Goal: Task Accomplishment & Management: Manage account settings

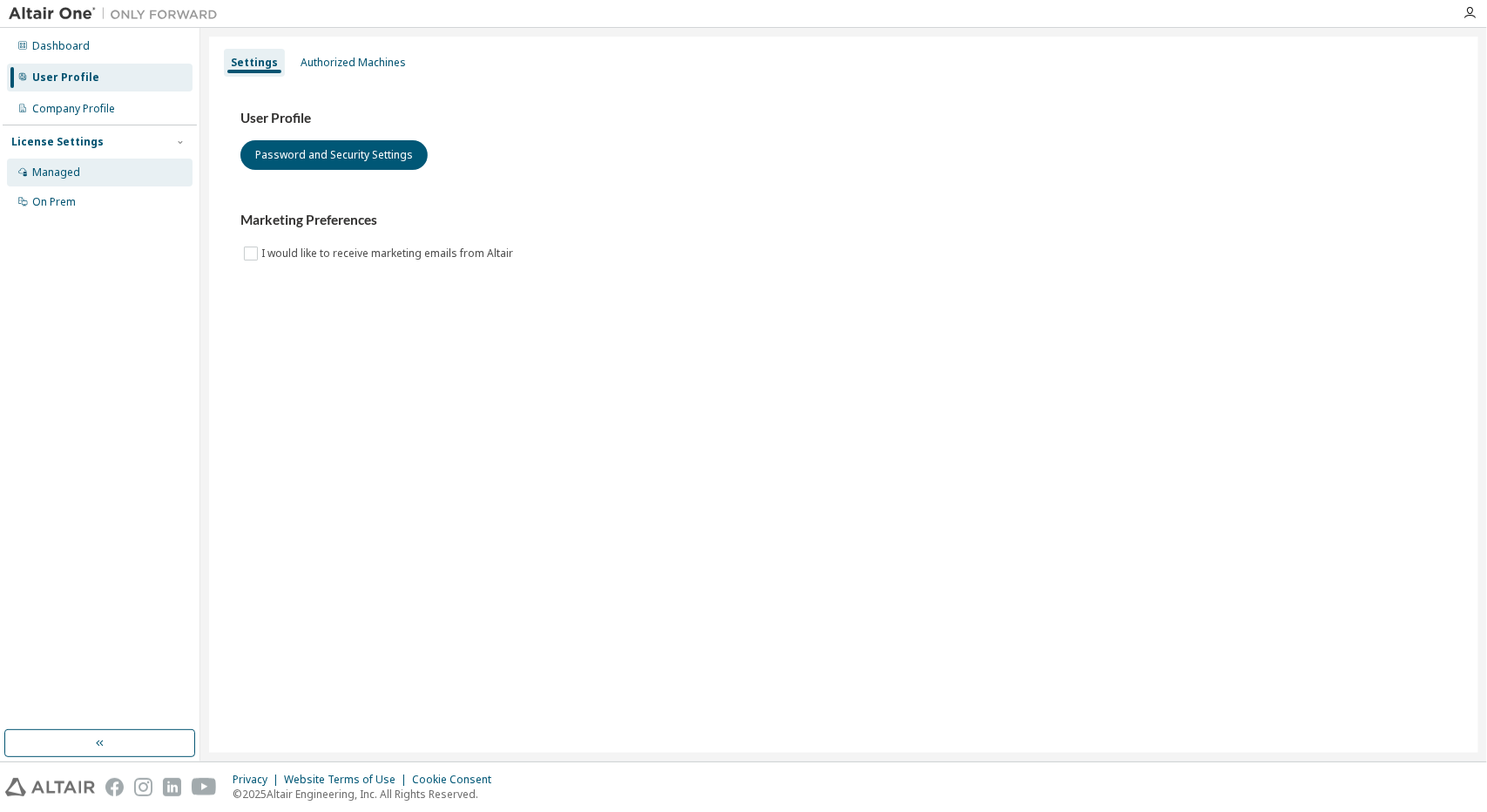
click at [75, 184] on div "Managed" at bounding box center [99, 173] width 186 height 28
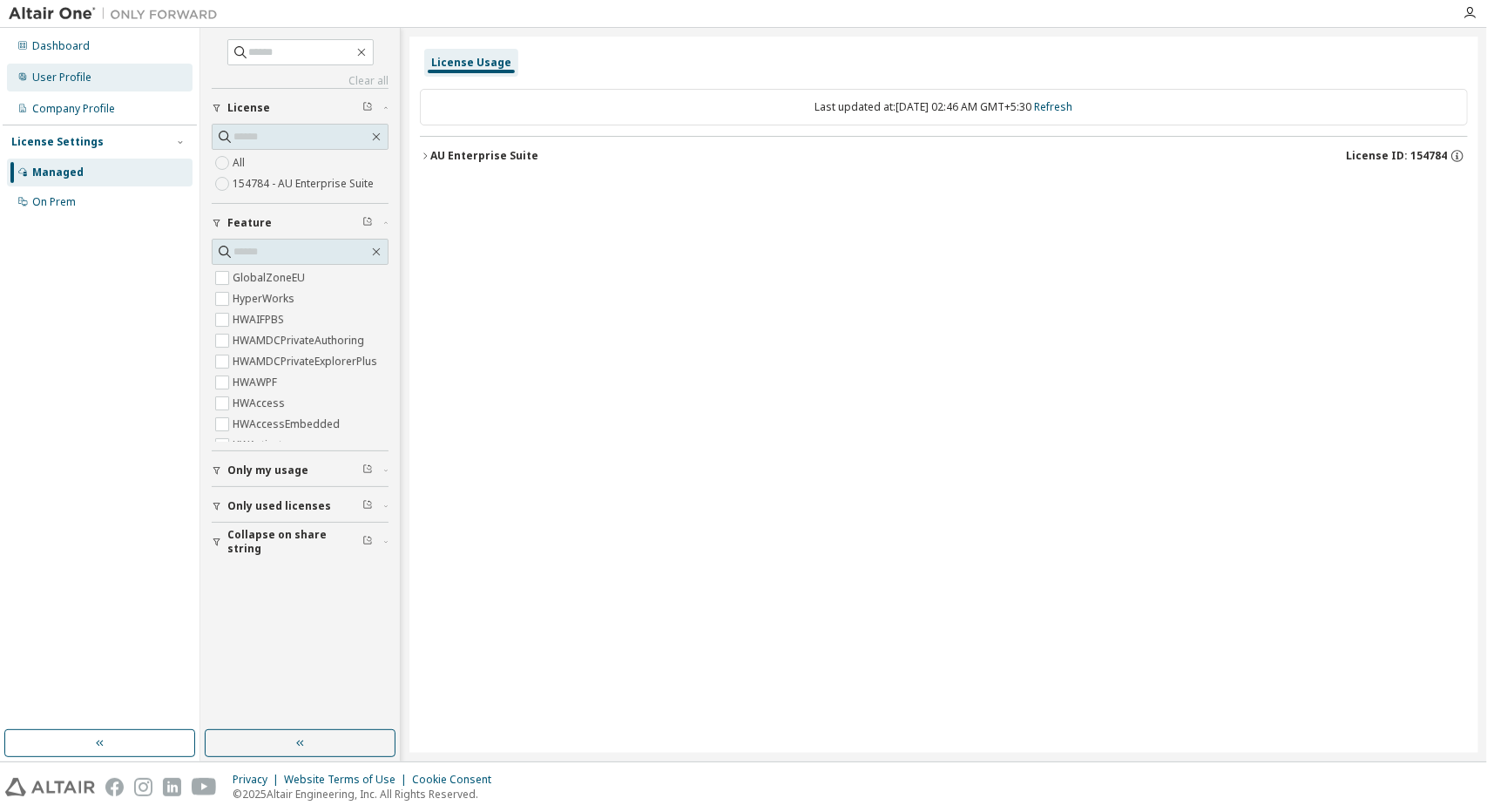
click at [85, 66] on div "User Profile" at bounding box center [99, 78] width 186 height 28
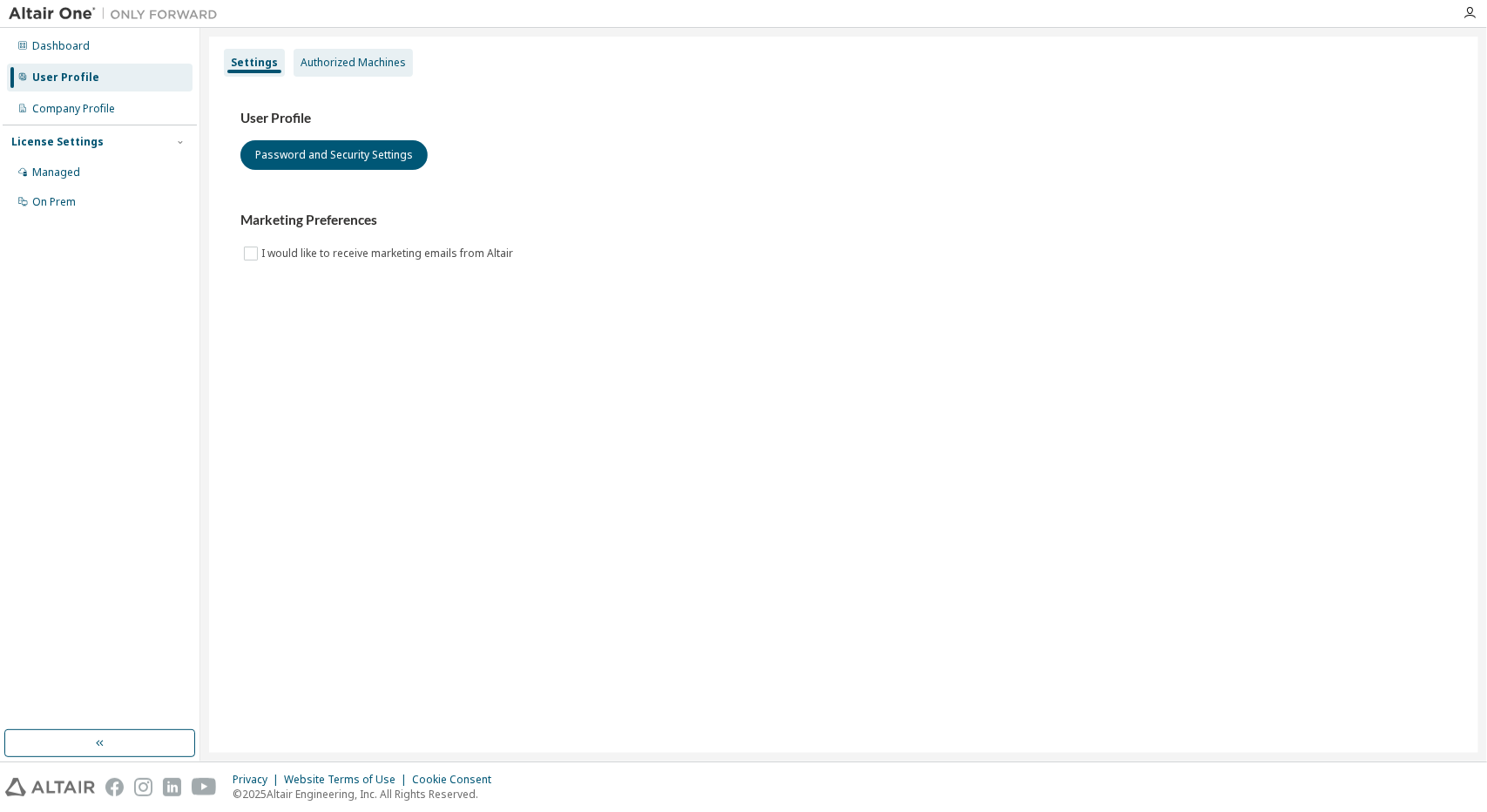
click at [336, 64] on div "Authorized Machines" at bounding box center [353, 63] width 106 height 14
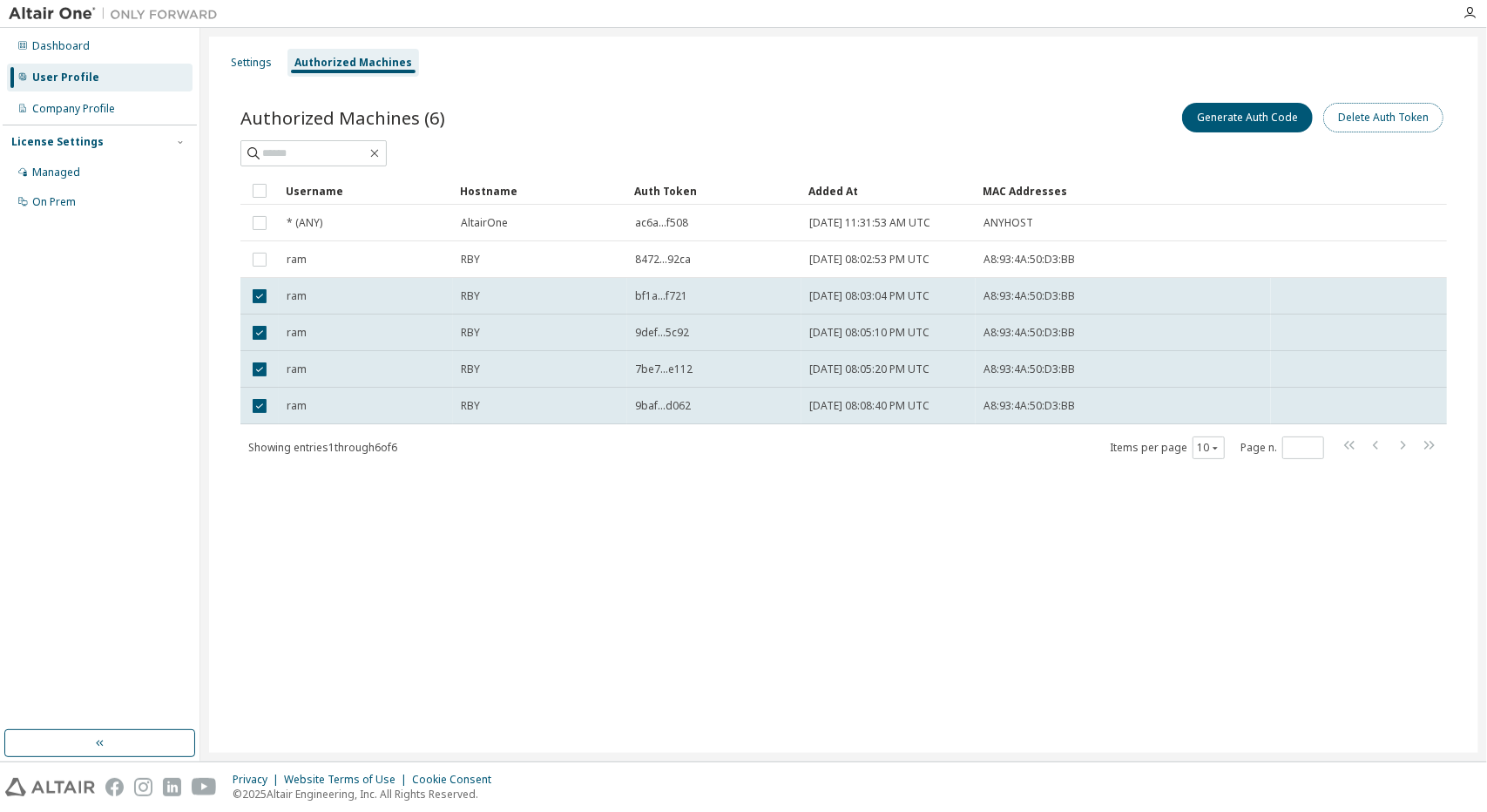
click at [1372, 128] on button "Delete Auth Token" at bounding box center [1383, 118] width 121 height 30
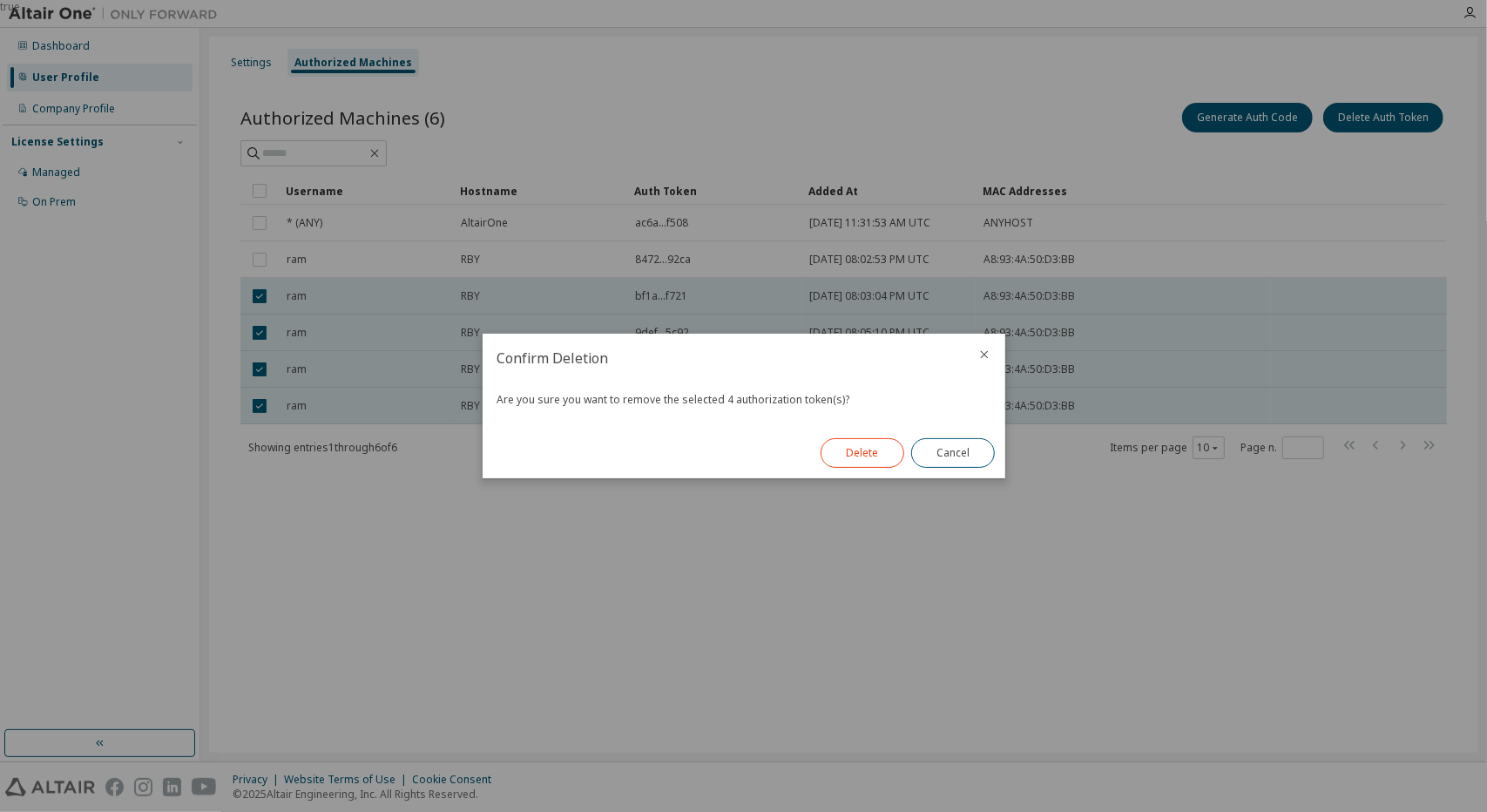
click at [854, 457] on button "Delete" at bounding box center [862, 453] width 83 height 30
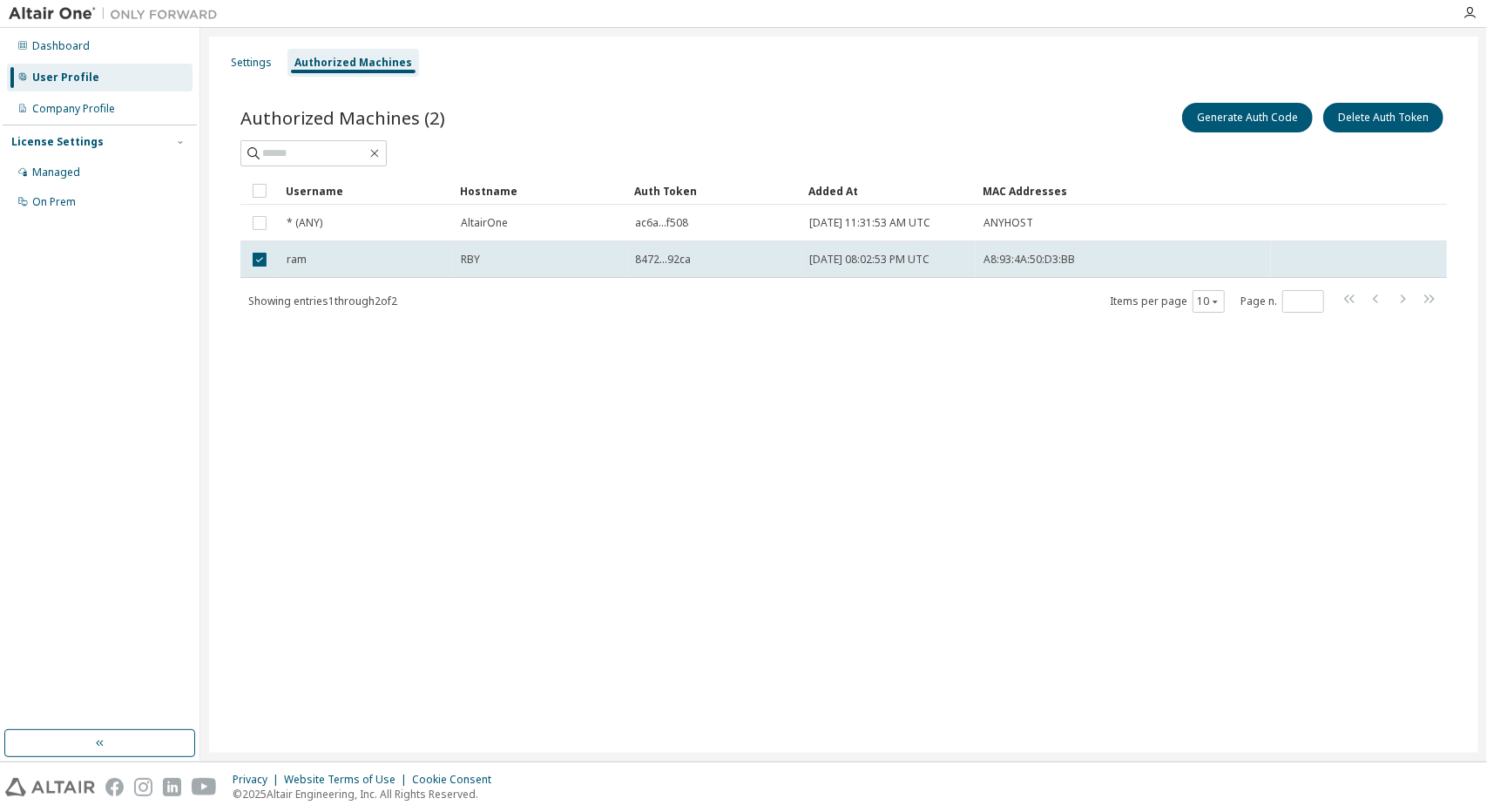
click at [1411, 96] on div "Authorized Machines (2) Generate Auth Code Delete Auth Token Clear Load Save Sa…" at bounding box center [844, 219] width 1249 height 280
click at [1404, 107] on button "Delete Auth Token" at bounding box center [1383, 118] width 121 height 30
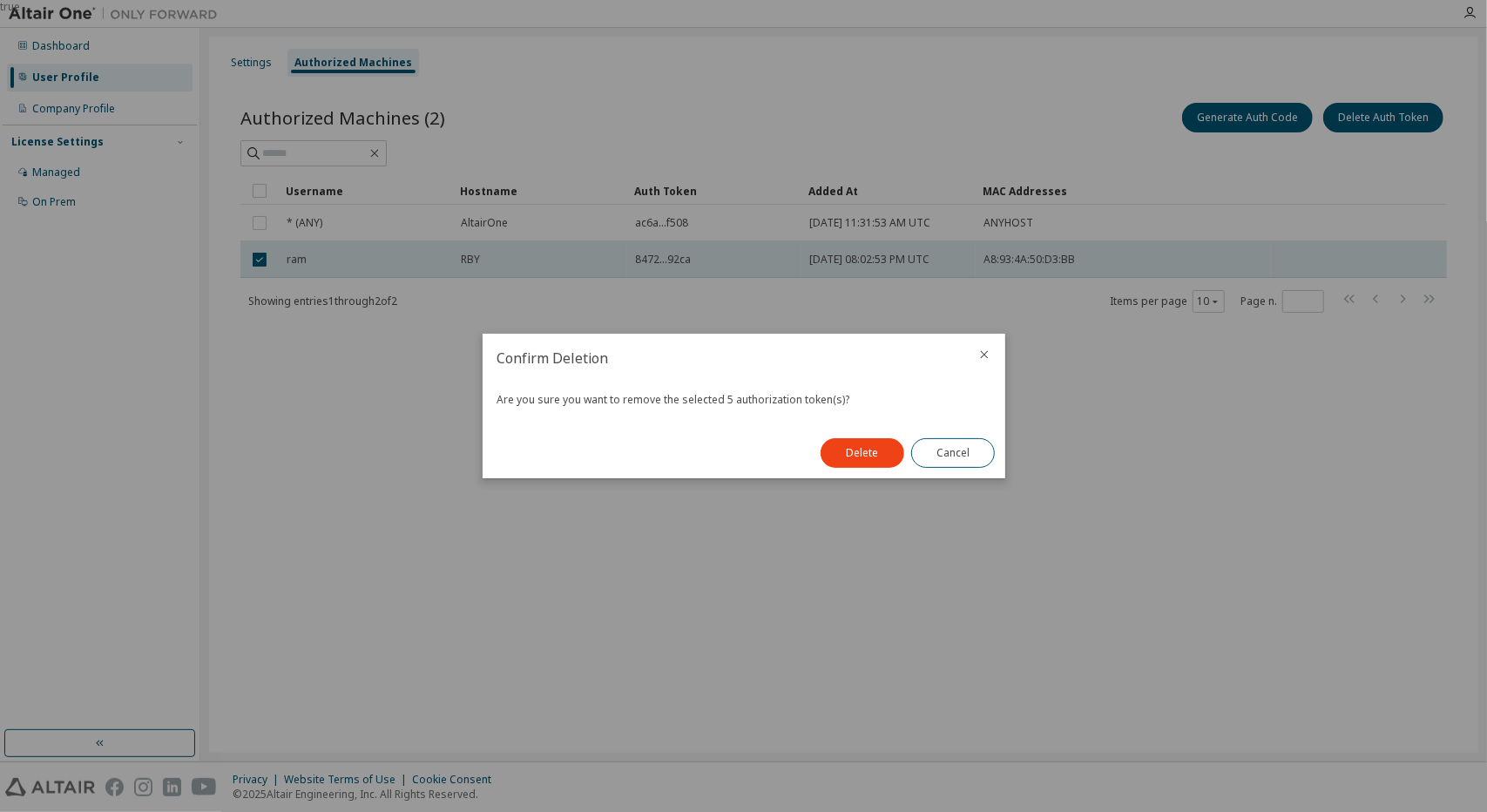
drag, startPoint x: 881, startPoint y: 438, endPoint x: 891, endPoint y: 434, distance: 10.8
click at [881, 439] on button "Delete" at bounding box center [862, 453] width 83 height 30
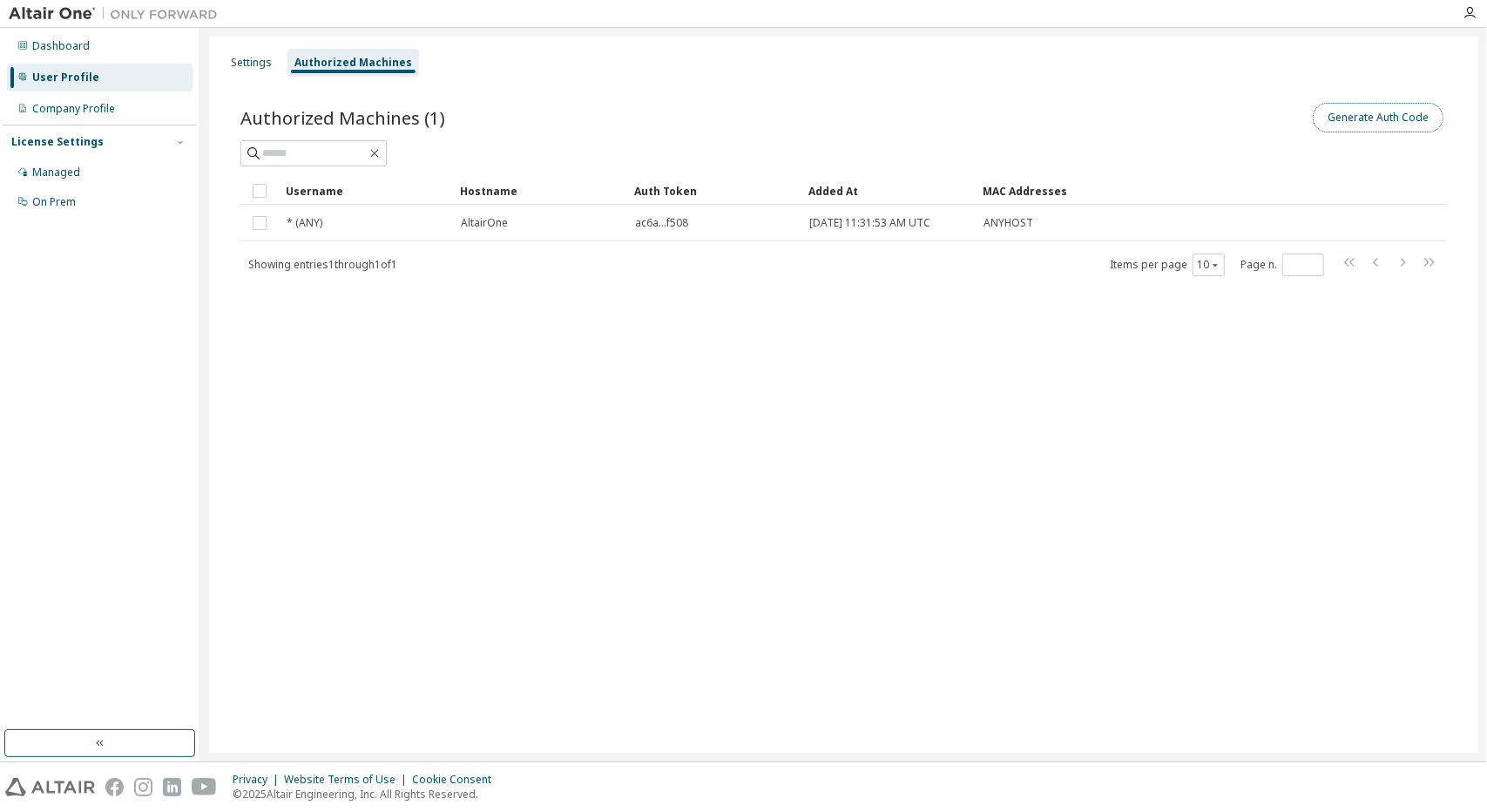
click at [1355, 123] on button "Generate Auth Code" at bounding box center [1379, 118] width 131 height 30
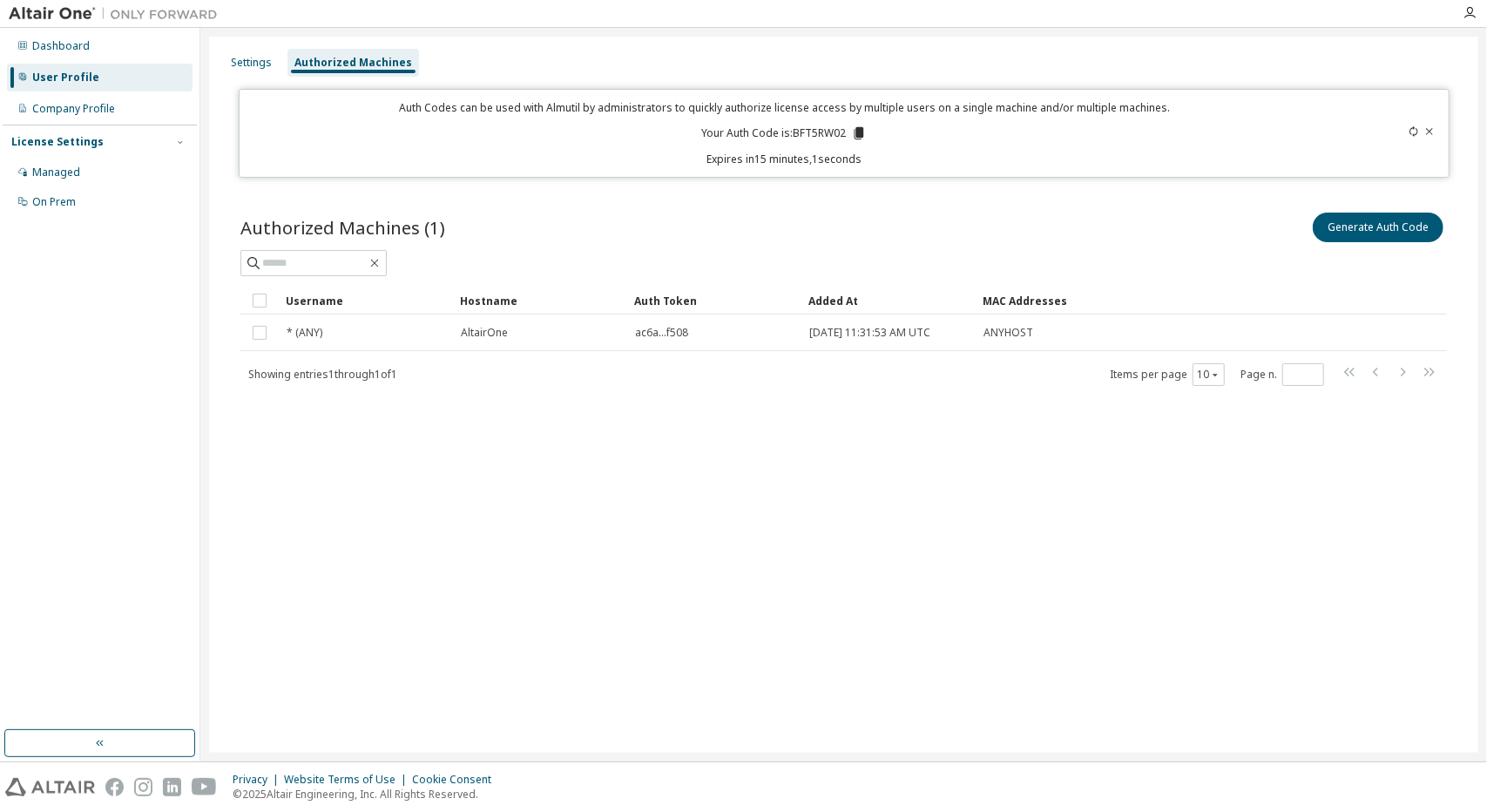
click at [855, 133] on icon at bounding box center [859, 133] width 16 height 16
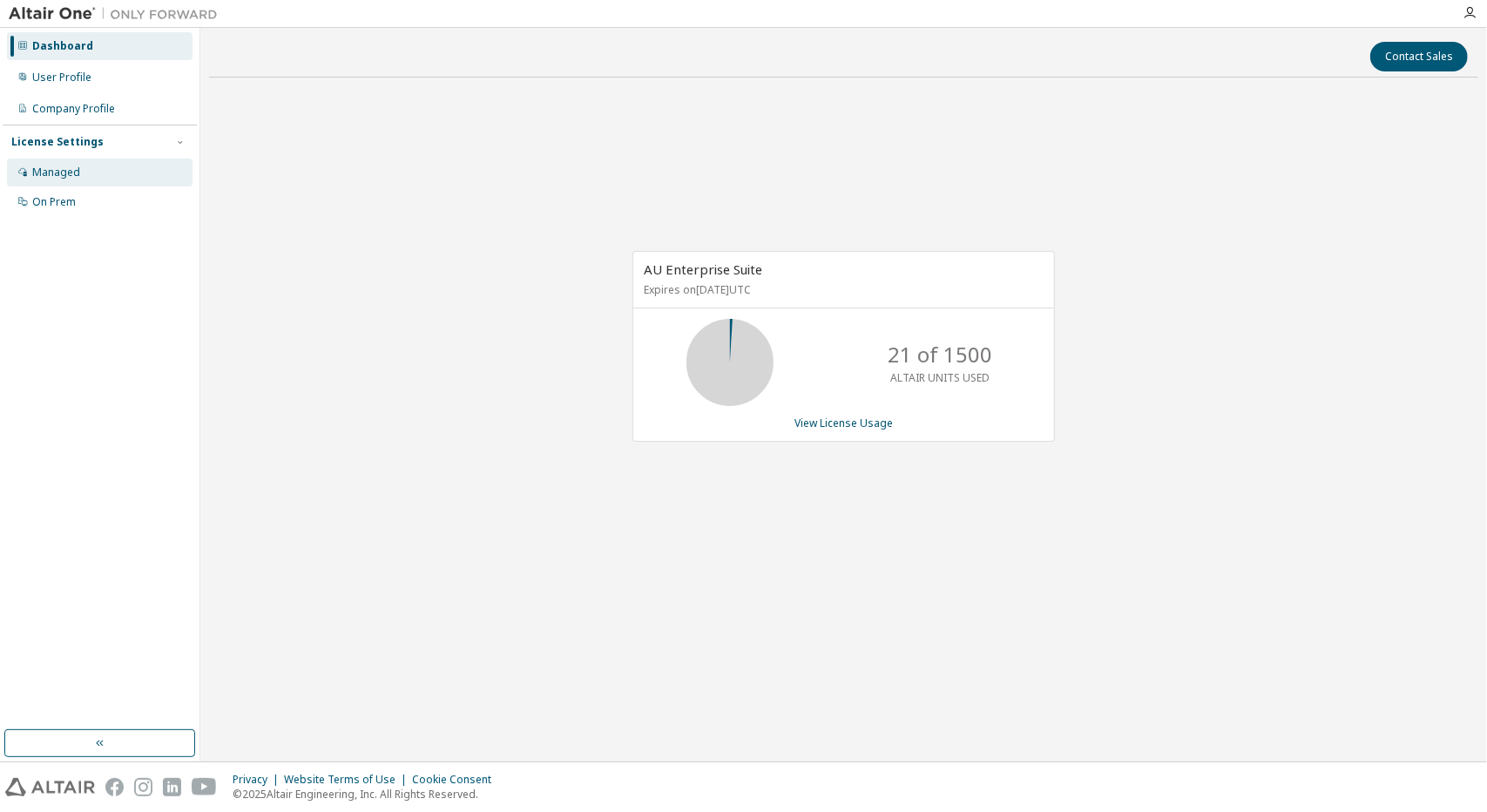
click at [79, 161] on div "Managed" at bounding box center [99, 173] width 186 height 28
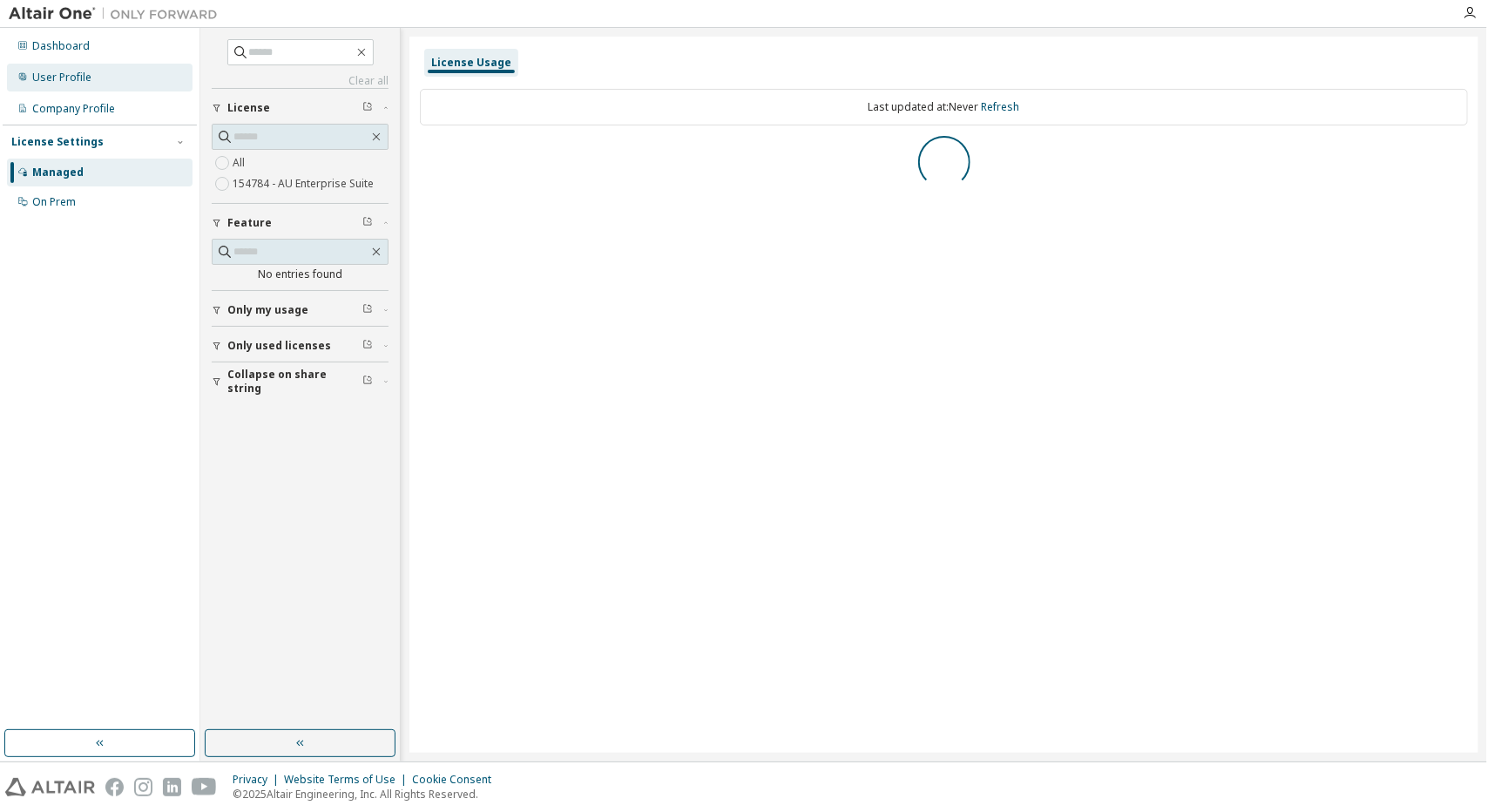
click at [65, 80] on div "User Profile" at bounding box center [61, 78] width 59 height 14
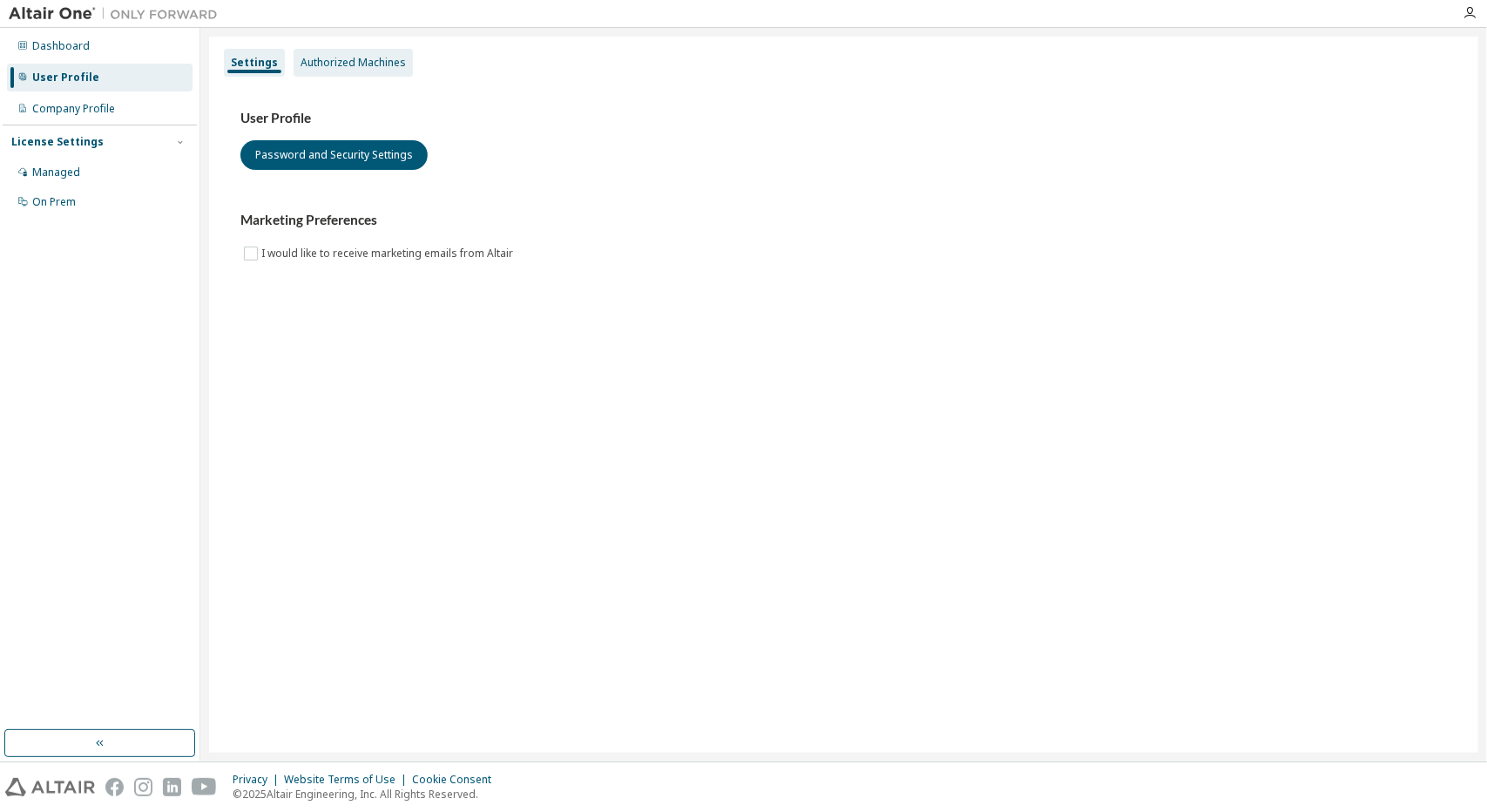
click at [304, 71] on div "Authorized Machines" at bounding box center [353, 63] width 120 height 28
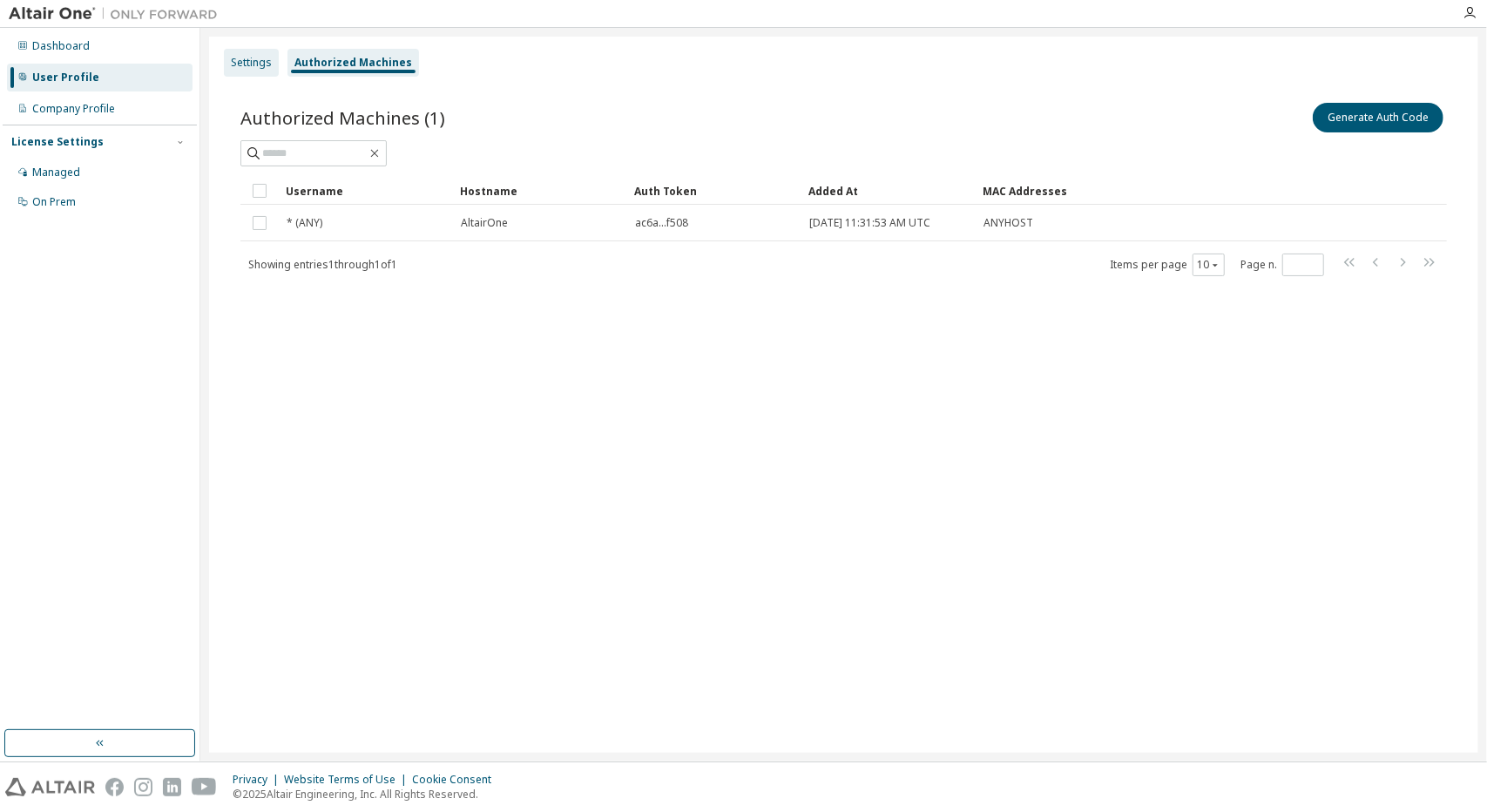
click at [250, 63] on div "Settings" at bounding box center [251, 63] width 41 height 14
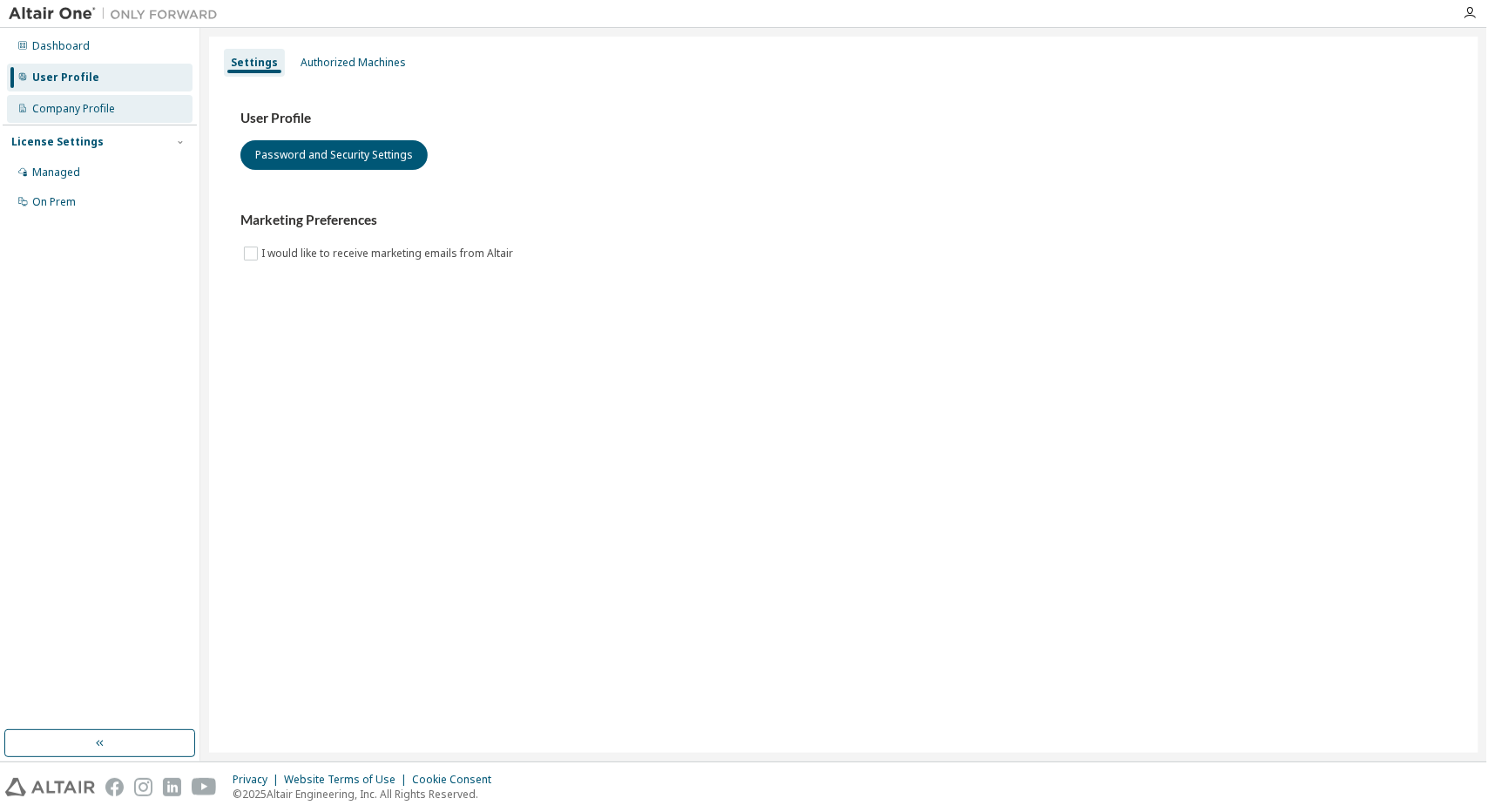
click at [97, 115] on div "Company Profile" at bounding box center [73, 108] width 83 height 14
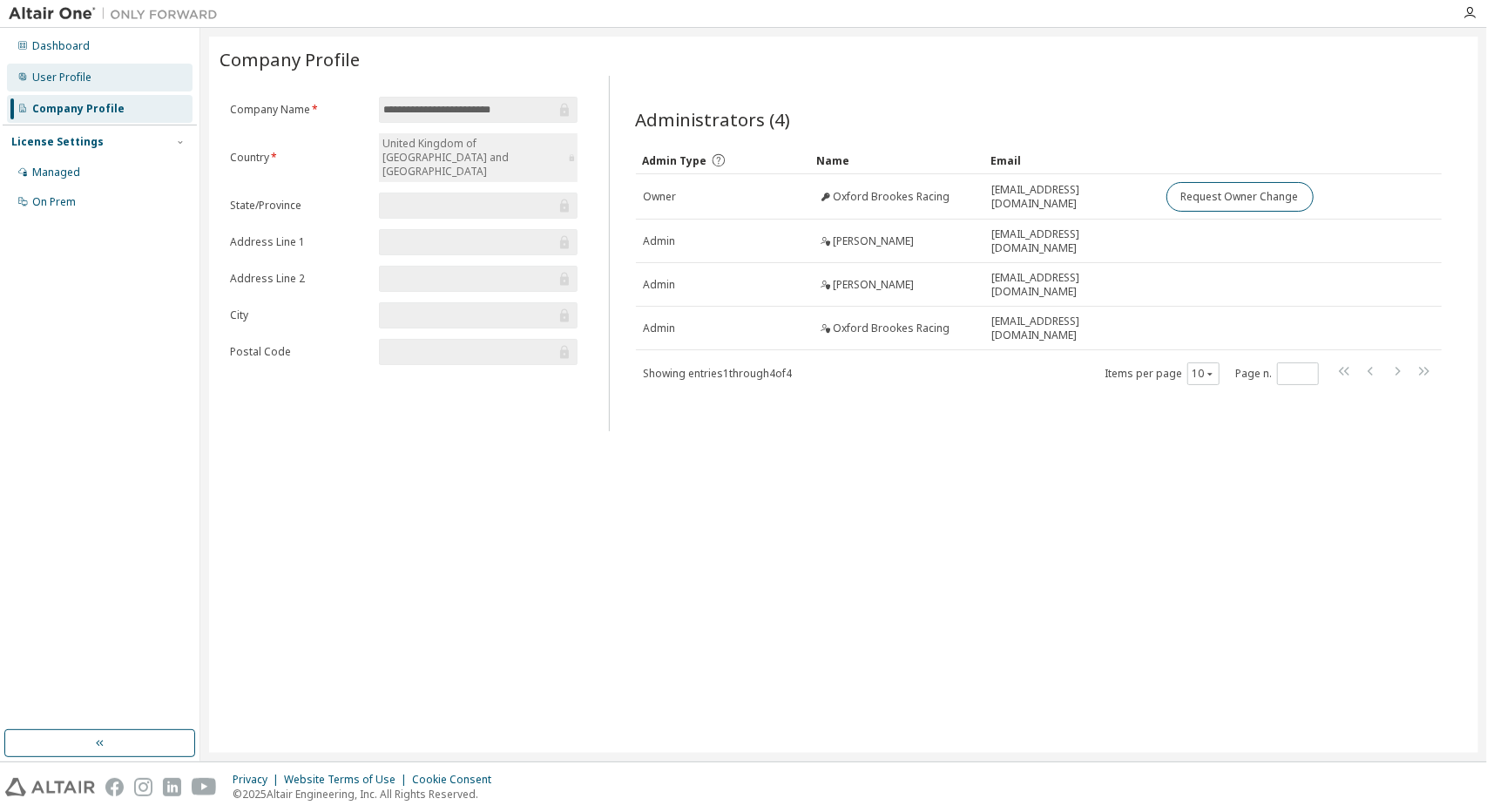
click at [98, 65] on div "User Profile" at bounding box center [99, 78] width 186 height 28
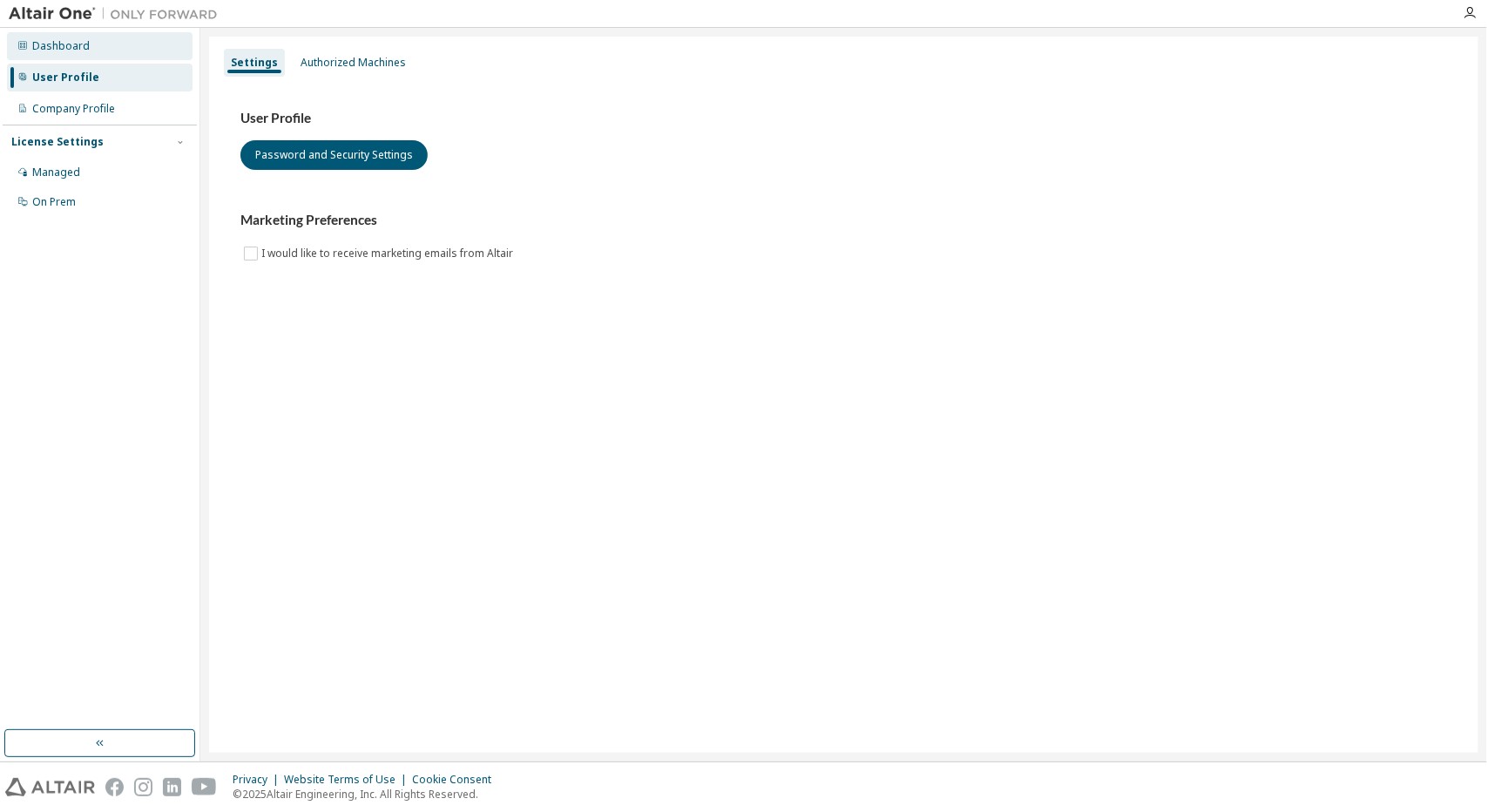
click at [89, 44] on div "Dashboard" at bounding box center [99, 46] width 186 height 28
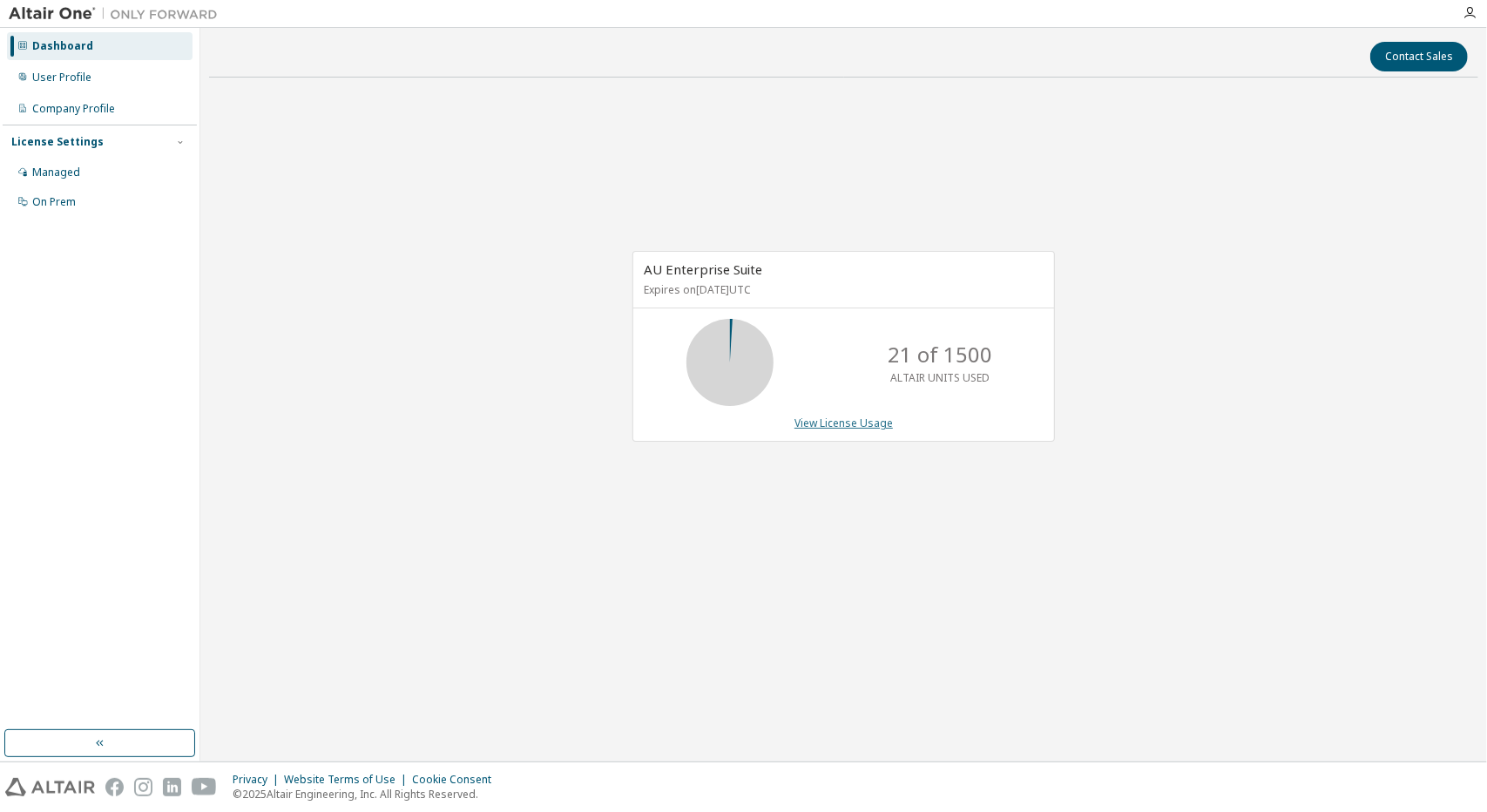
click at [880, 416] on link "View License Usage" at bounding box center [843, 423] width 98 height 15
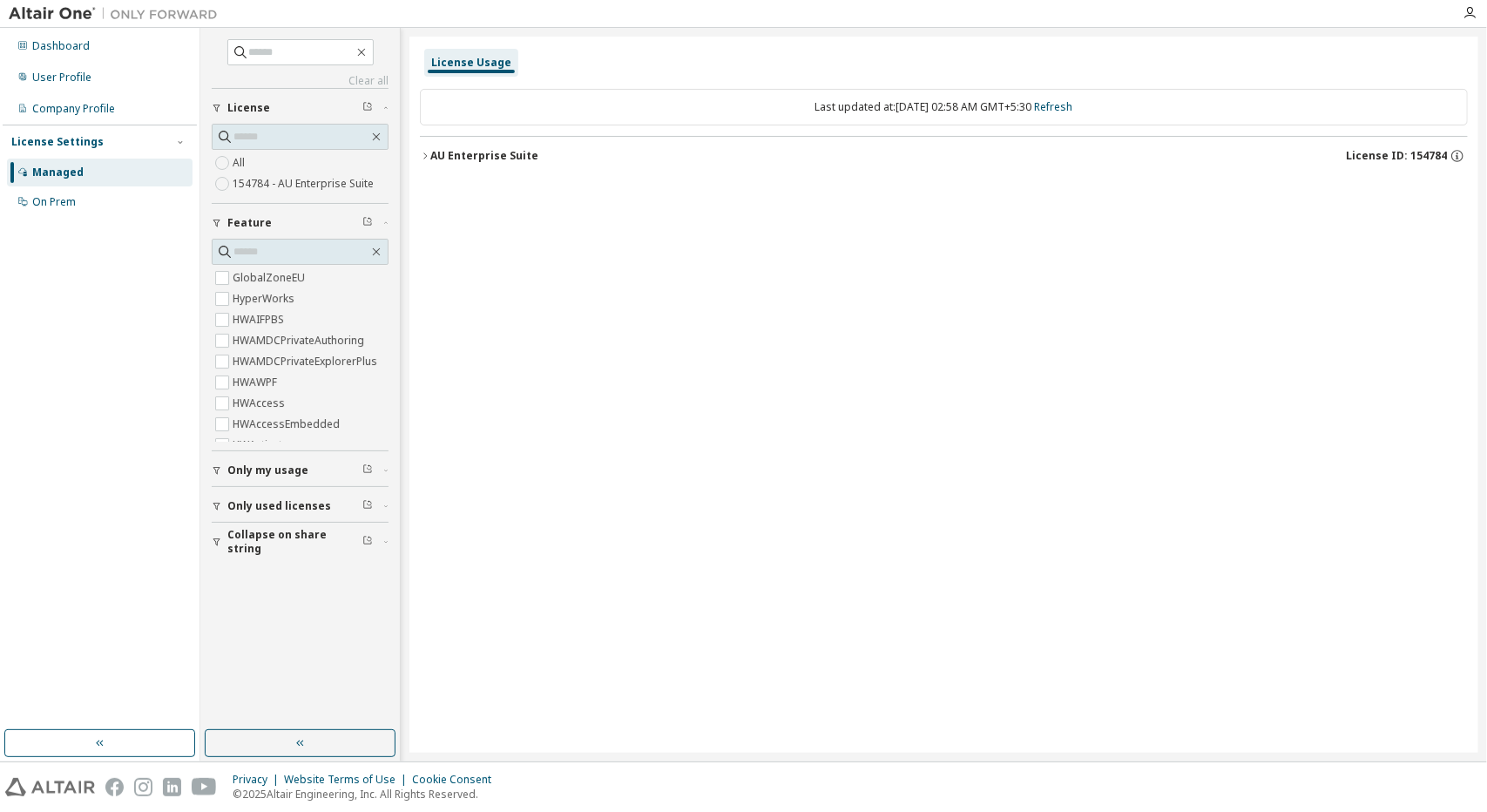
click at [437, 149] on div "AU Enterprise Suite" at bounding box center [484, 155] width 108 height 14
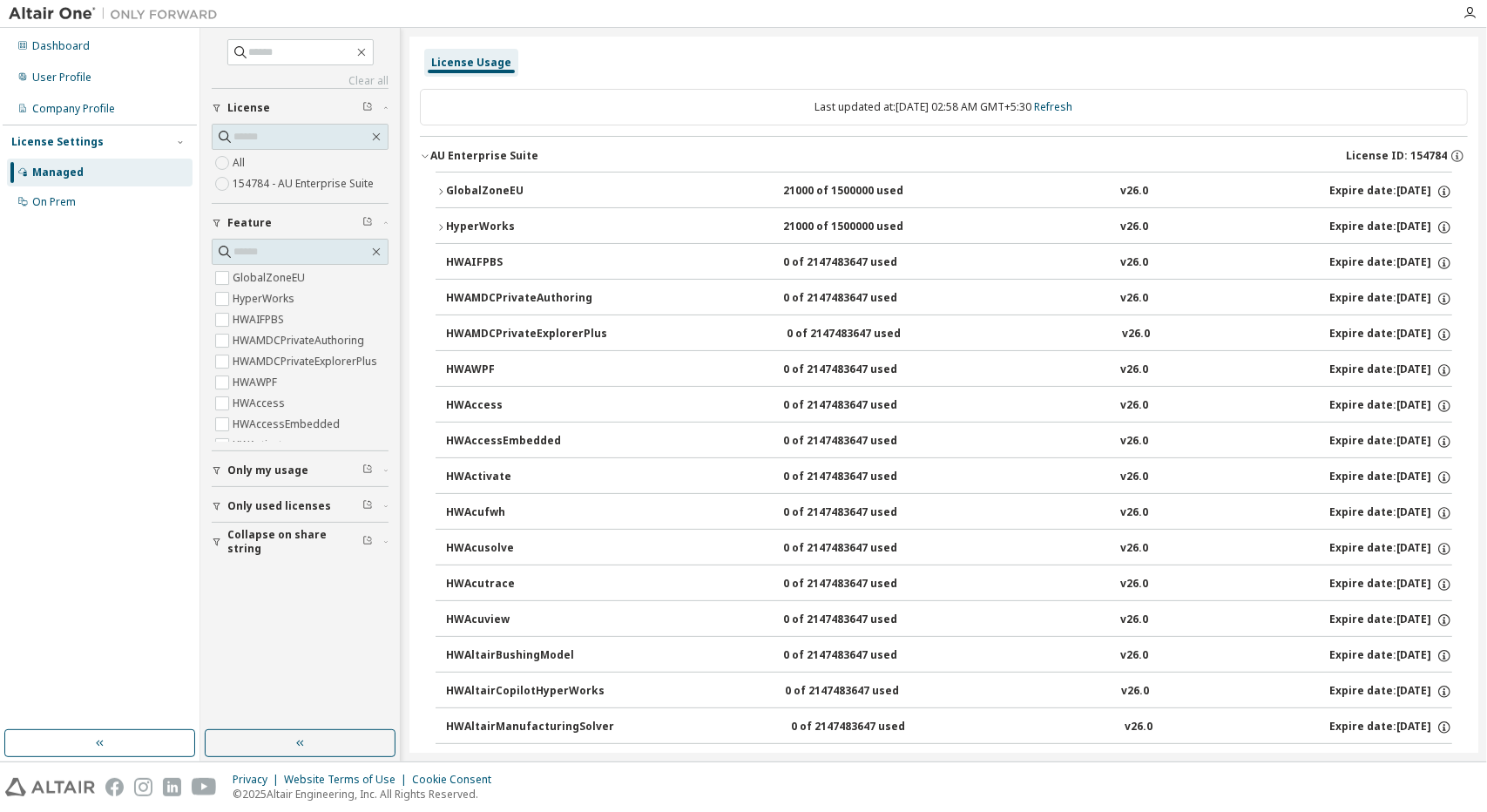
click at [425, 149] on button "AU Enterprise Suite License ID: 154784" at bounding box center [943, 155] width 1048 height 38
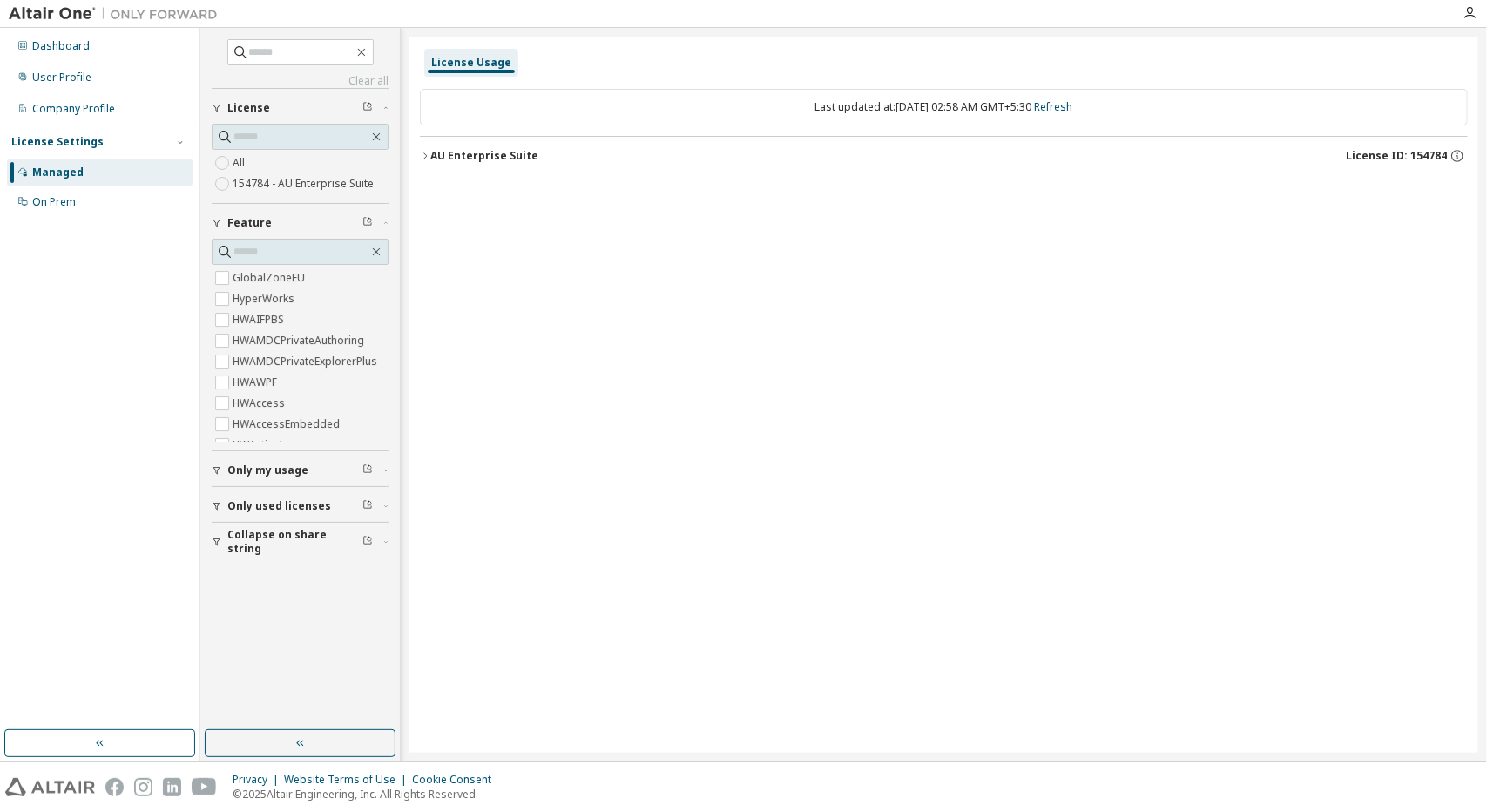
click at [425, 149] on button "AU Enterprise Suite License ID: 154784" at bounding box center [943, 155] width 1048 height 38
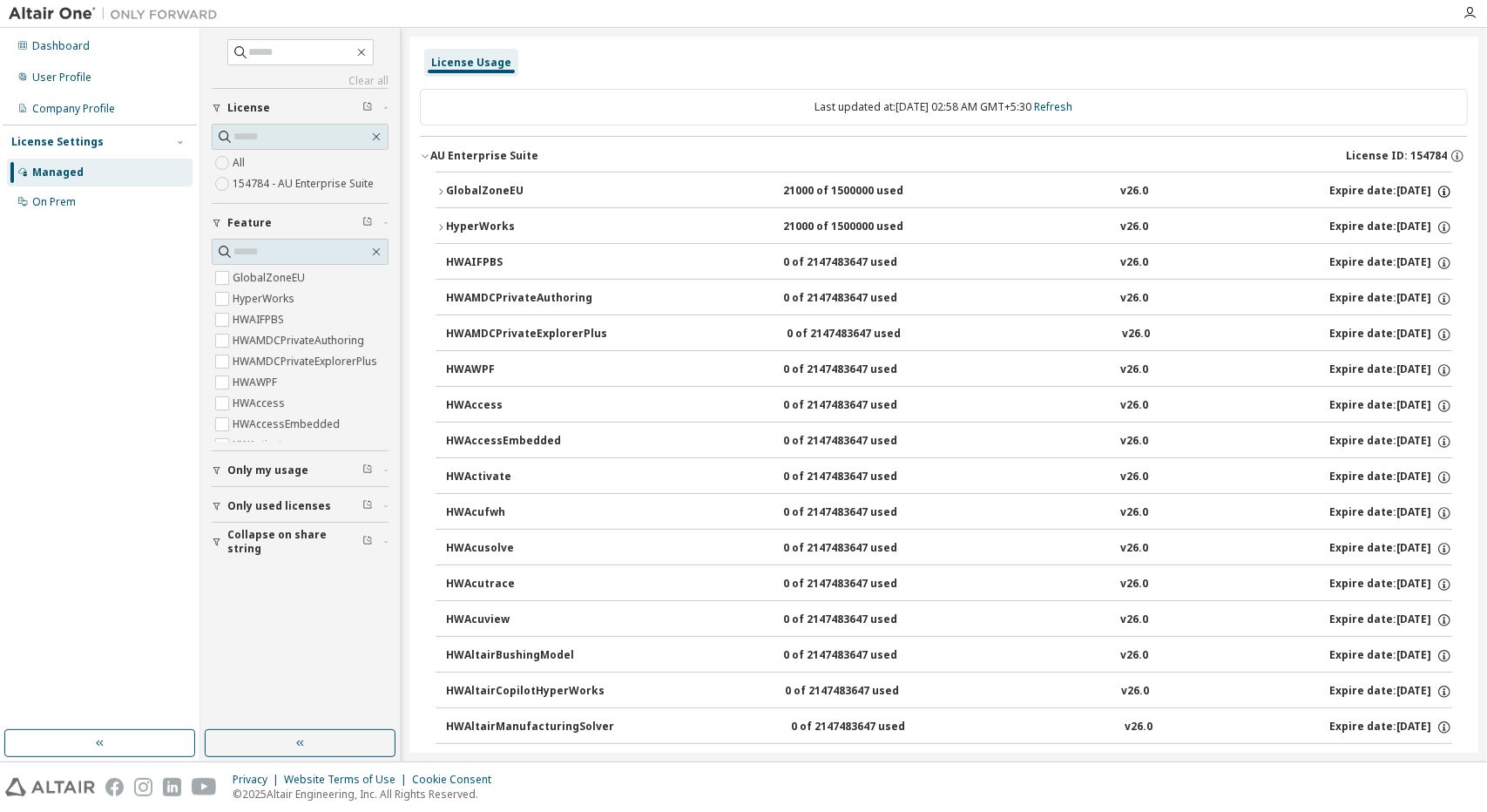
click at [1437, 194] on icon "button" at bounding box center [1444, 192] width 16 height 16
click at [436, 188] on icon "button" at bounding box center [440, 191] width 10 height 10
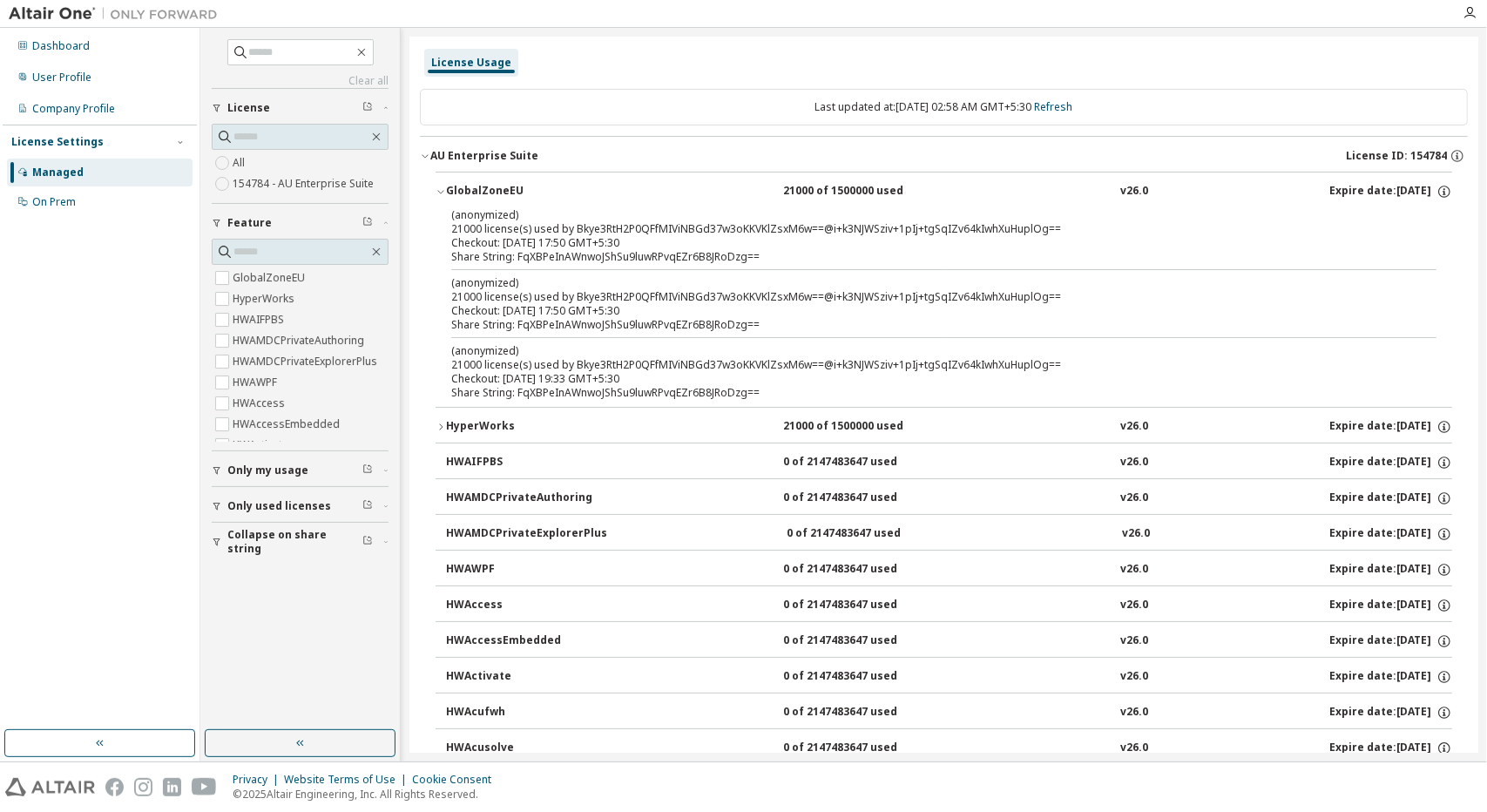
click at [437, 188] on icon "button" at bounding box center [440, 191] width 10 height 10
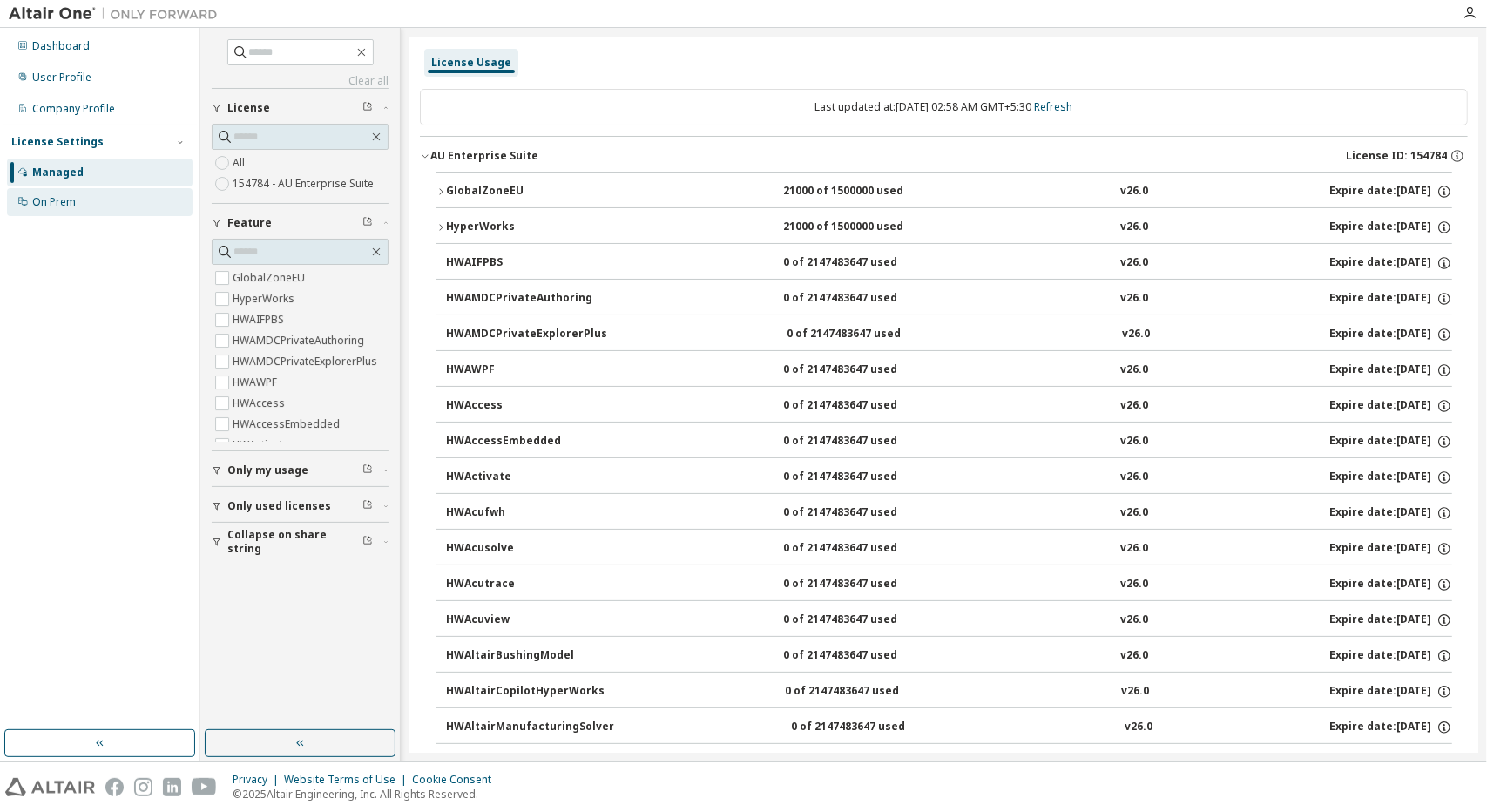
click at [92, 207] on div "On Prem" at bounding box center [99, 202] width 186 height 28
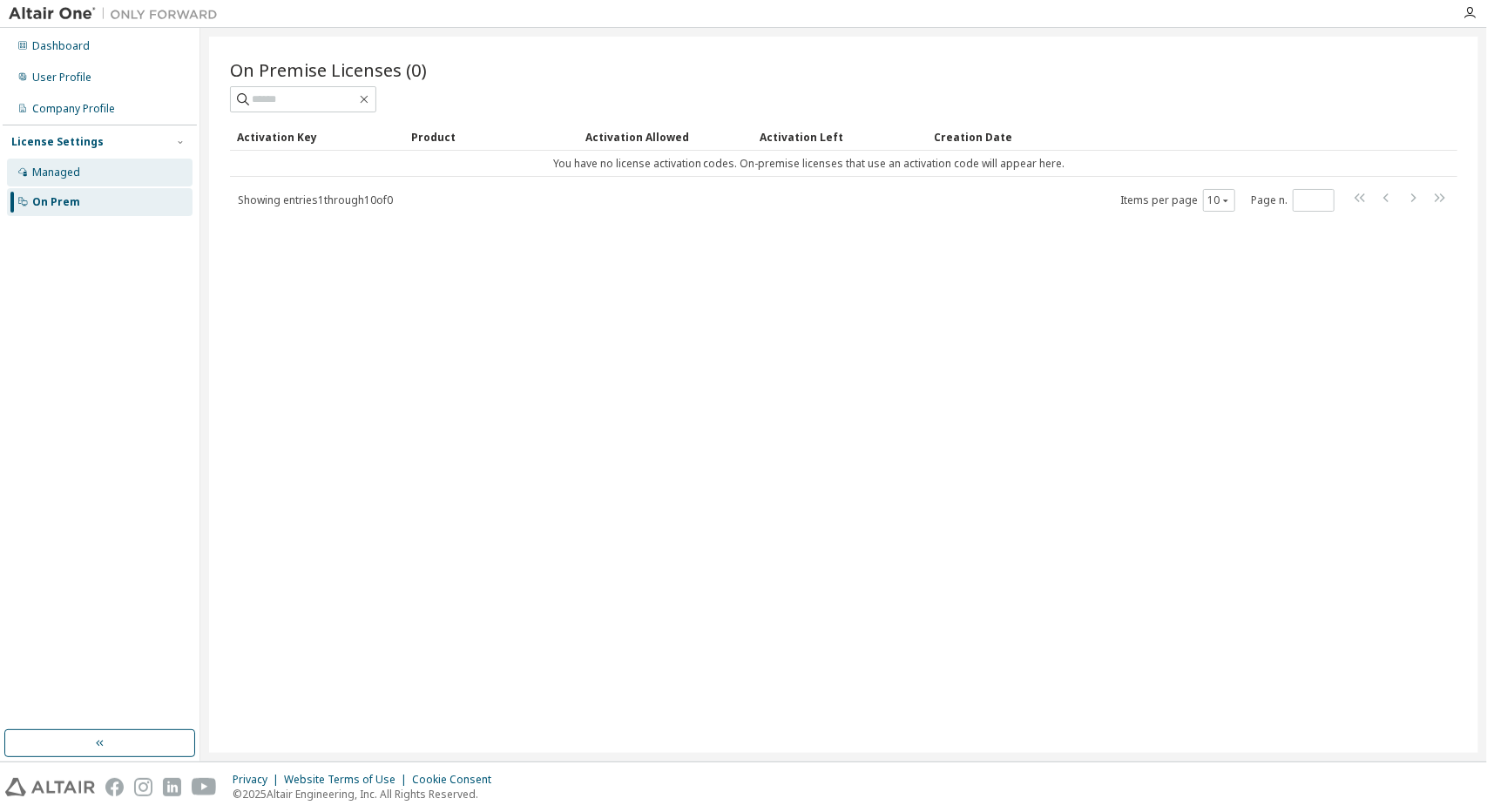
click at [86, 168] on div "Managed" at bounding box center [99, 173] width 186 height 28
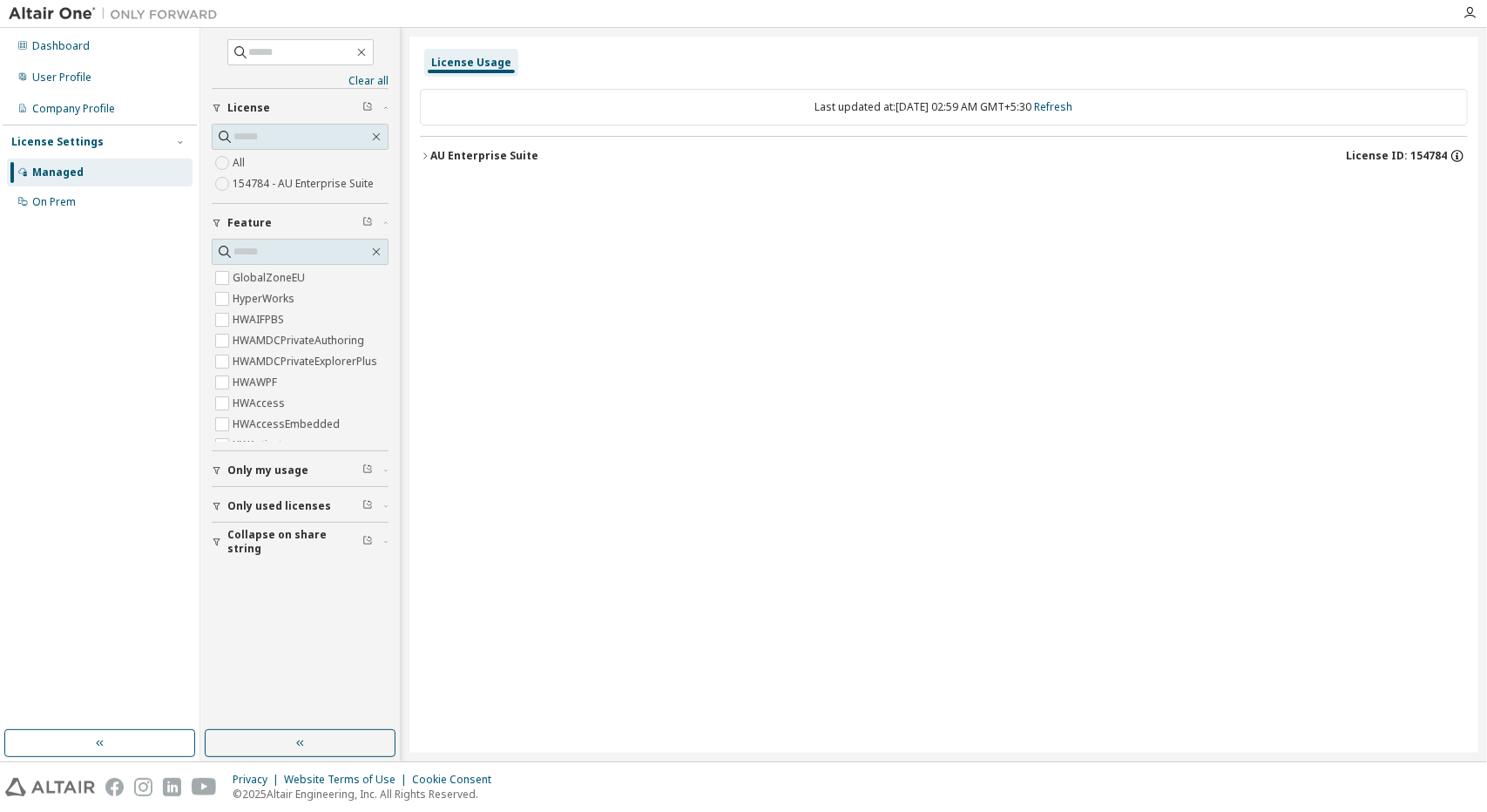
click at [1461, 160] on icon "button" at bounding box center [1457, 155] width 16 height 16
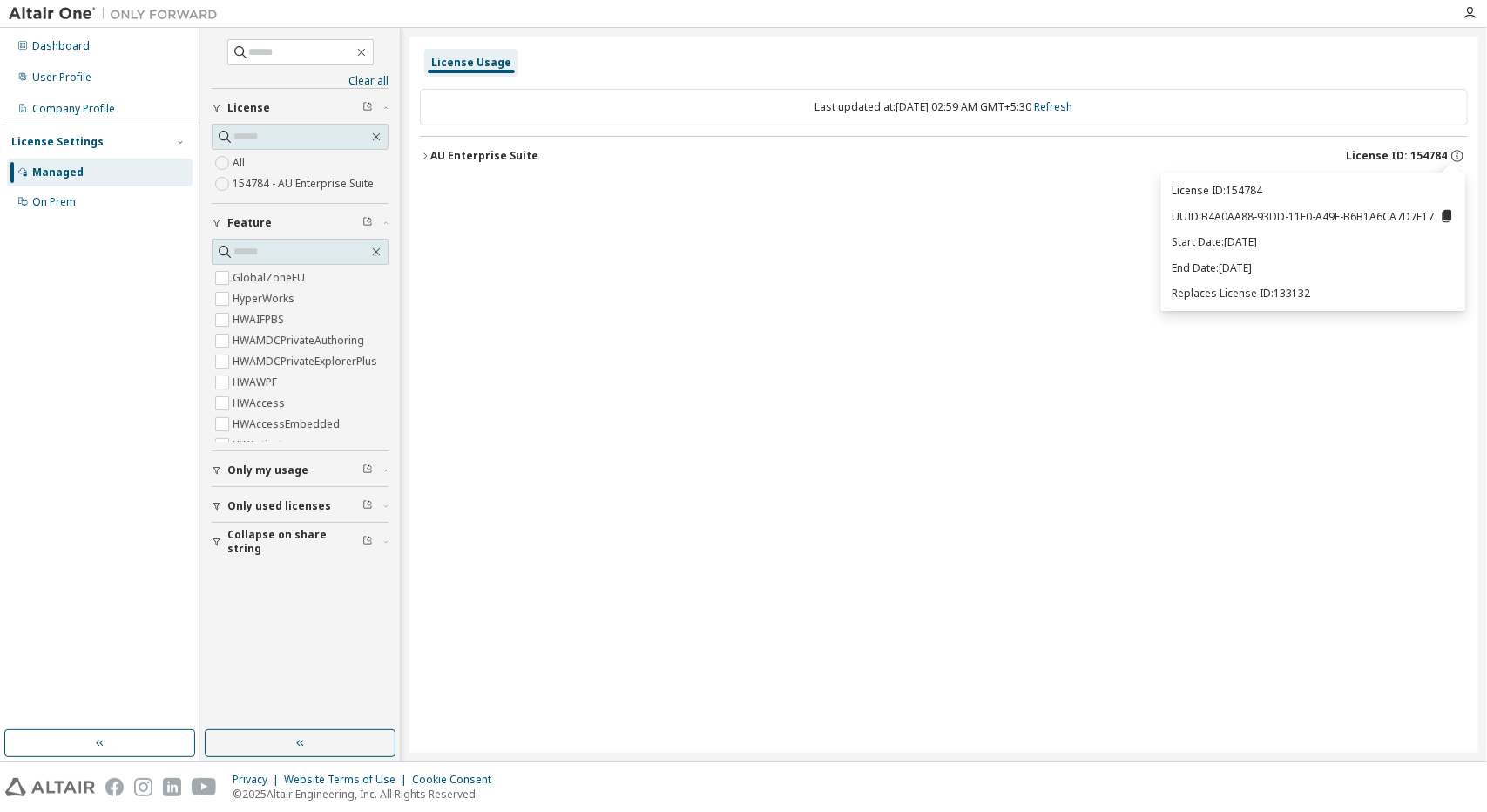
click at [1445, 215] on icon at bounding box center [1448, 216] width 9 height 12
click at [817, 250] on div "License Usage Last updated at: [DATE] 02:59 AM GMT+5:30 Refresh AU Enterprise S…" at bounding box center [944, 394] width 1069 height 716
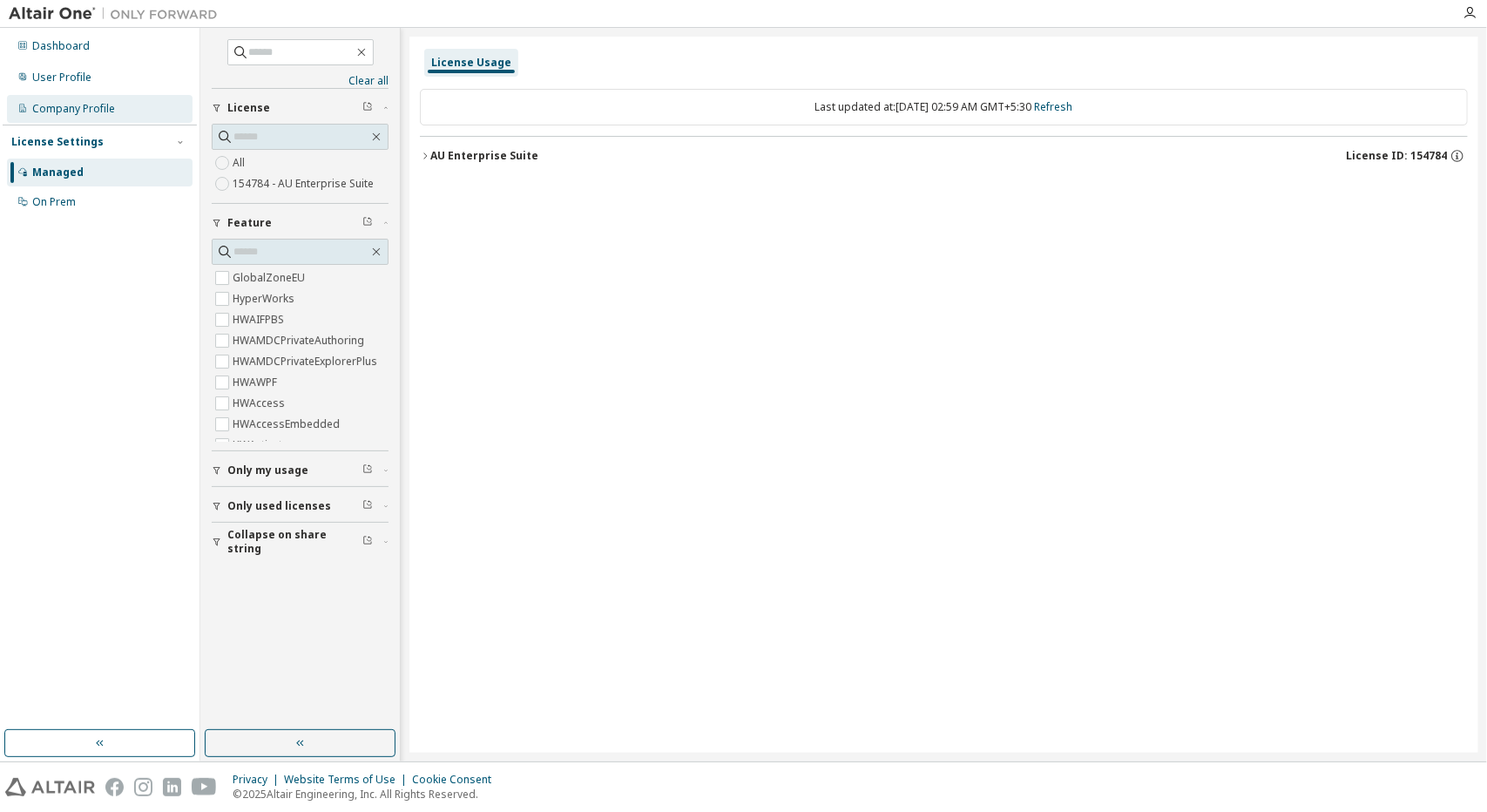
click at [89, 96] on div "Company Profile" at bounding box center [99, 109] width 186 height 28
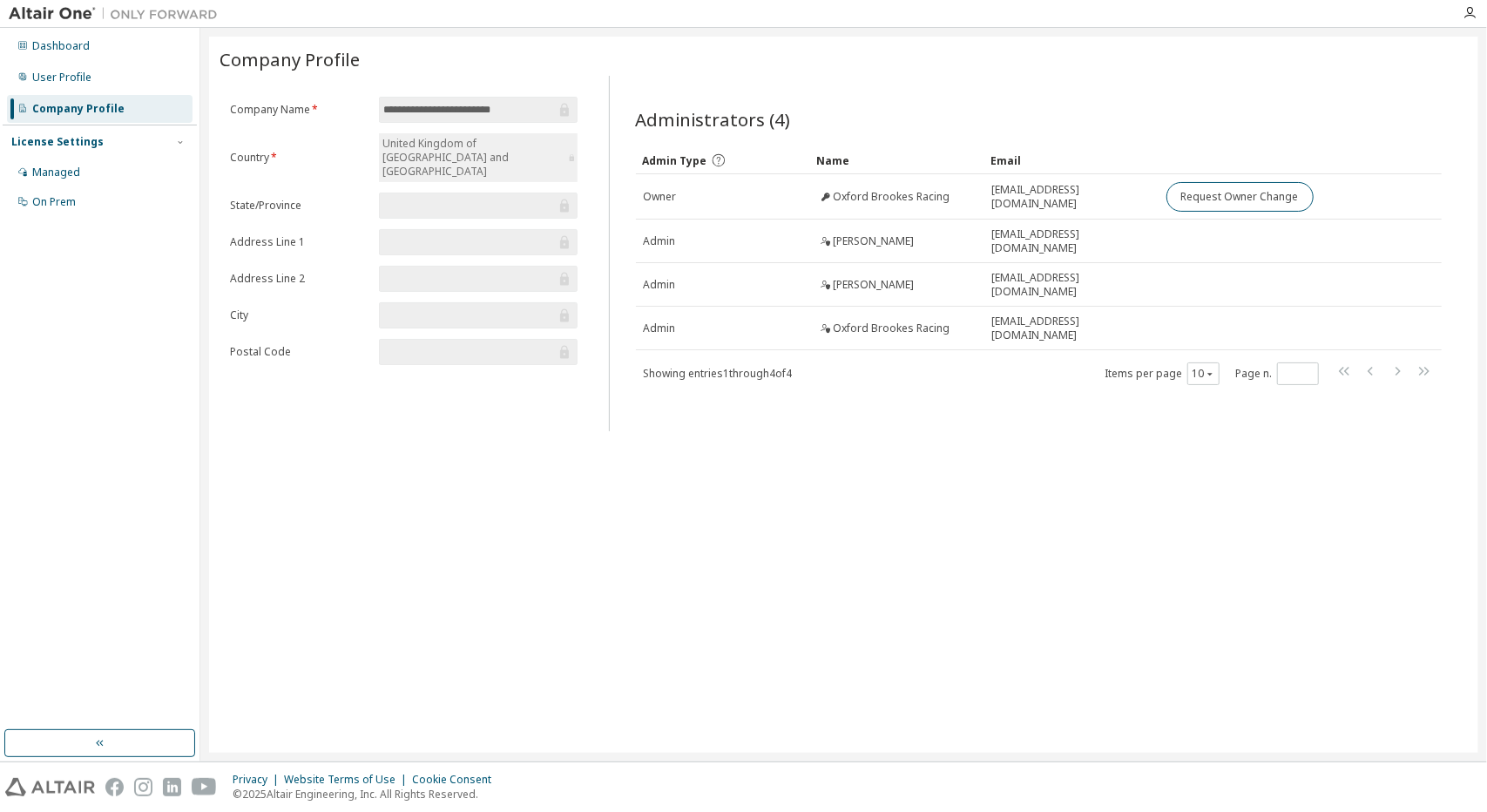
click at [83, 92] on div "Dashboard User Profile Company Profile License Settings Managed On Prem" at bounding box center [100, 124] width 194 height 187
click at [77, 82] on div "User Profile" at bounding box center [61, 78] width 59 height 14
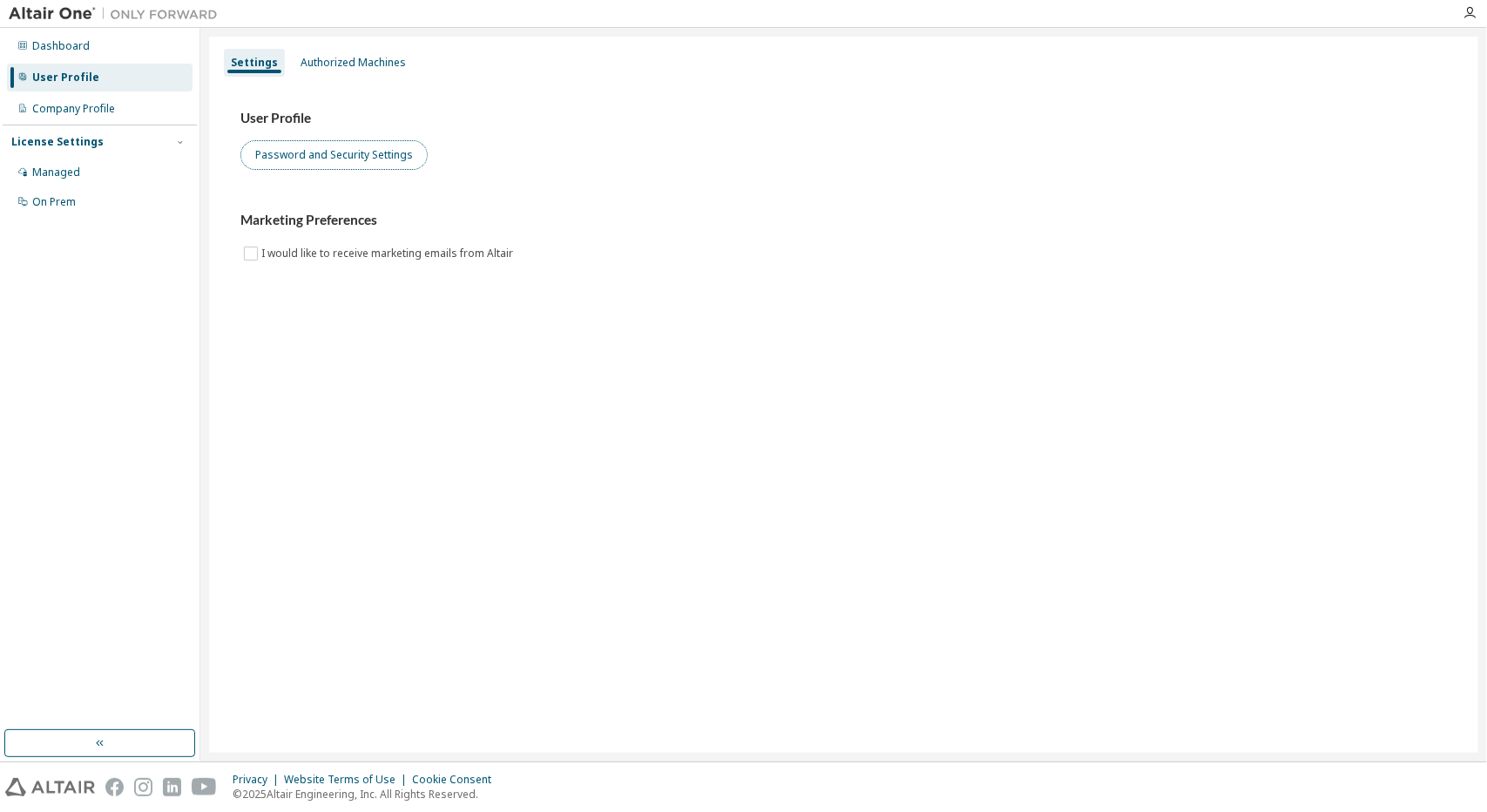
click at [330, 158] on button "Password and Security Settings" at bounding box center [334, 155] width 187 height 30
click at [362, 52] on div "Authorized Machines" at bounding box center [353, 63] width 120 height 28
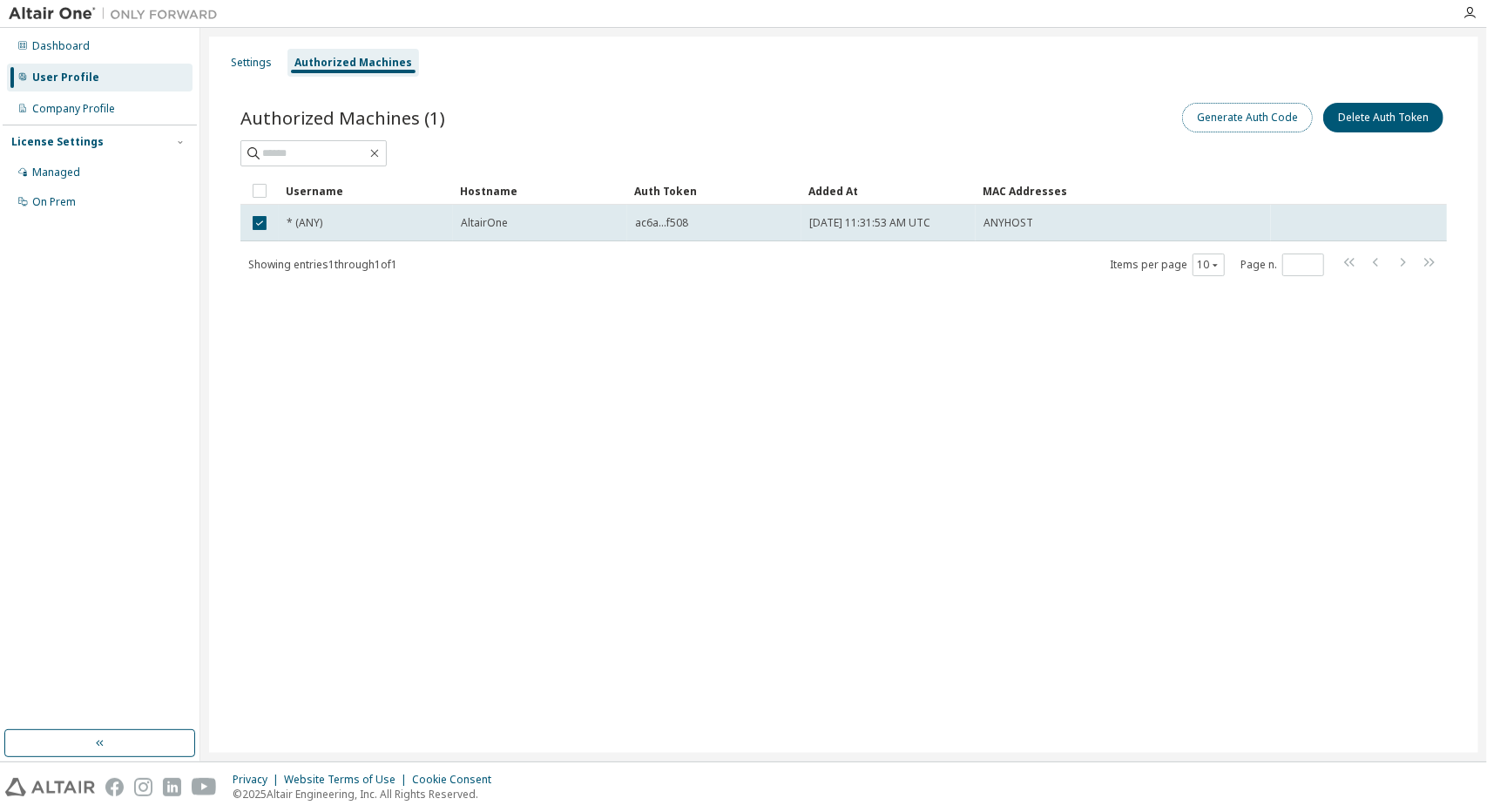
click at [1256, 119] on button "Generate Auth Code" at bounding box center [1248, 118] width 131 height 30
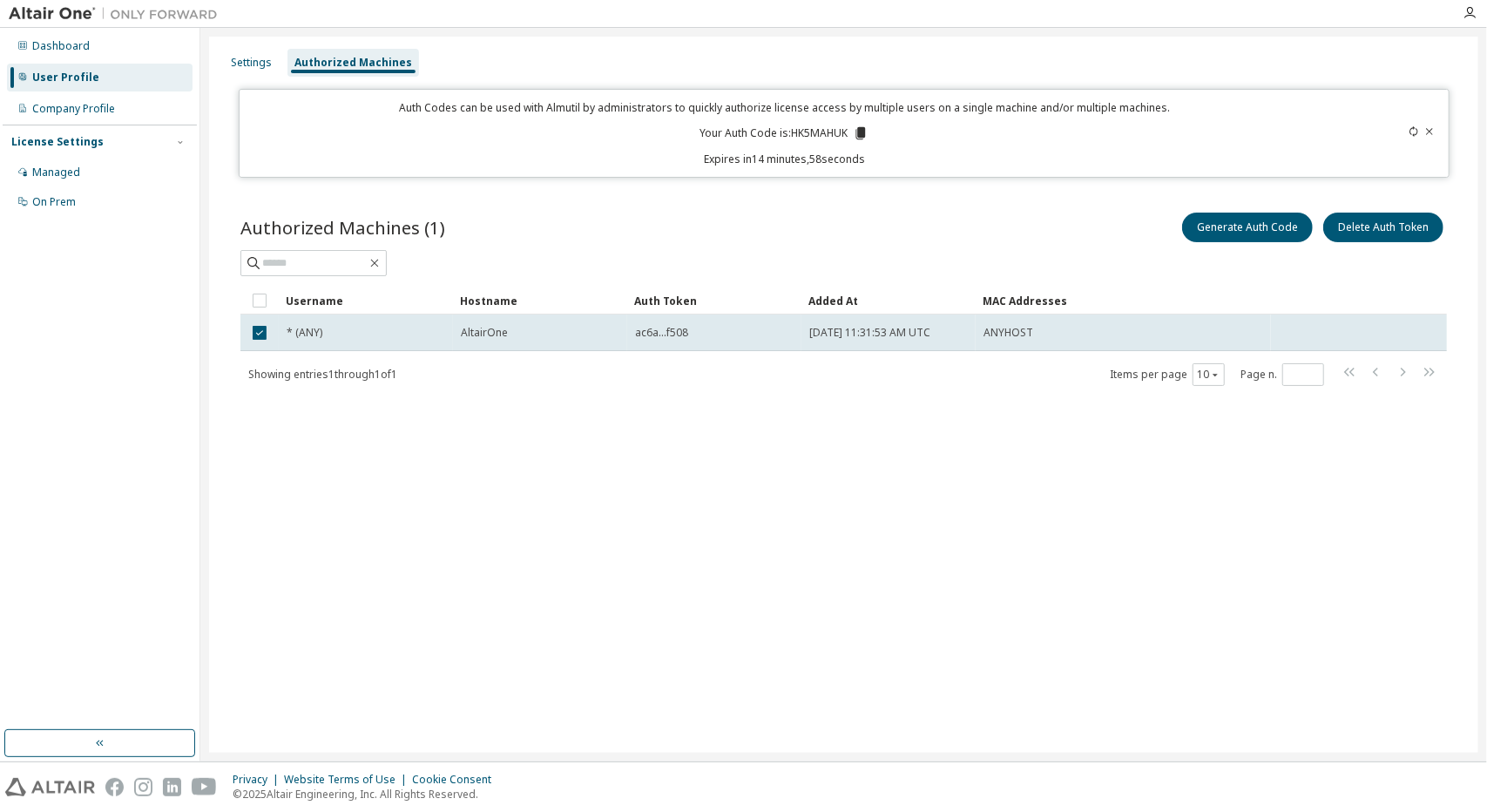
click at [859, 135] on icon at bounding box center [861, 133] width 16 height 16
